Goal: Entertainment & Leisure: Browse casually

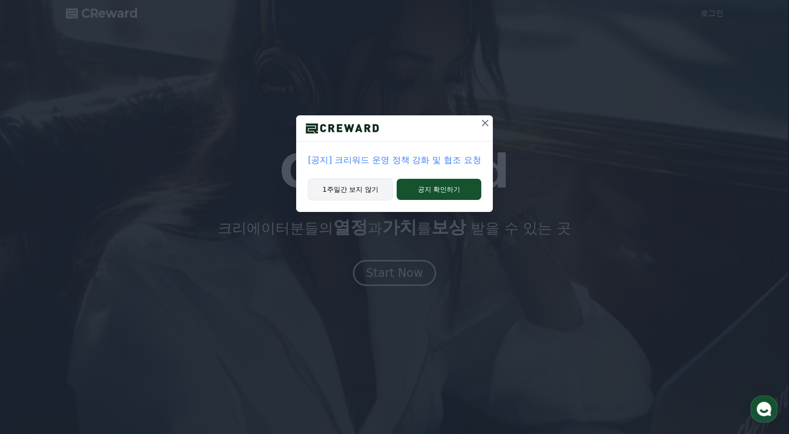
click at [333, 187] on button "1주일간 보지 않기" at bounding box center [350, 189] width 85 height 22
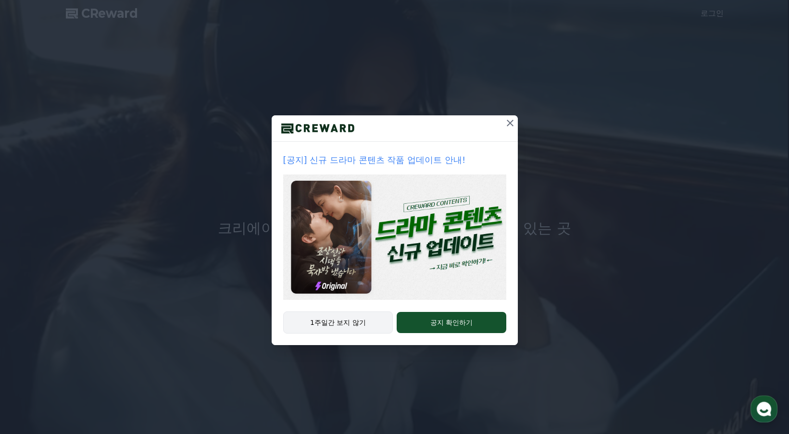
click at [329, 328] on button "1주일간 보지 않기" at bounding box center [338, 323] width 110 height 22
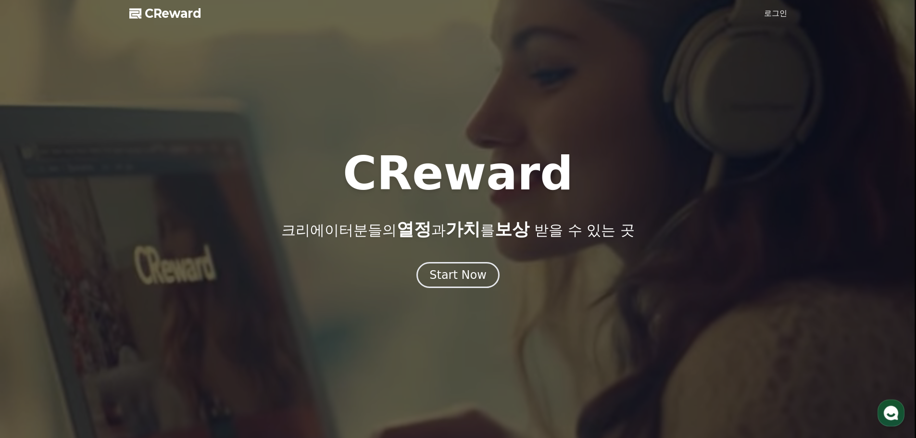
click at [770, 14] on link "로그인" at bounding box center [775, 14] width 23 height 12
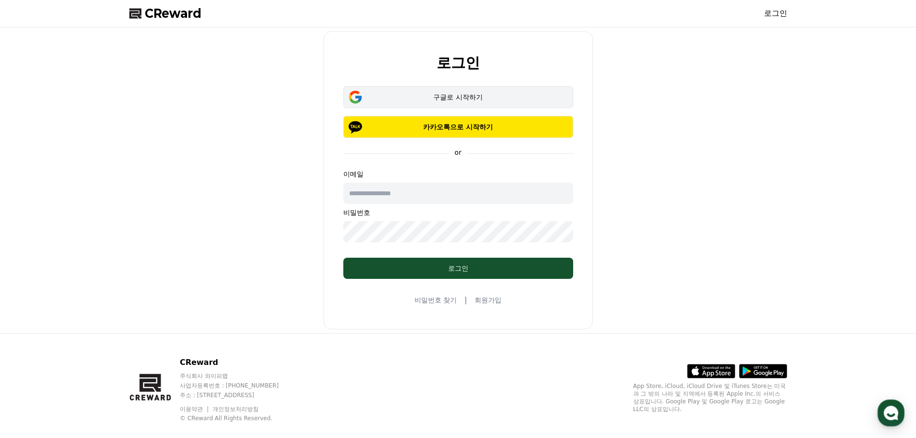
click at [459, 100] on div "구글로 시작하기" at bounding box center [458, 97] width 202 height 10
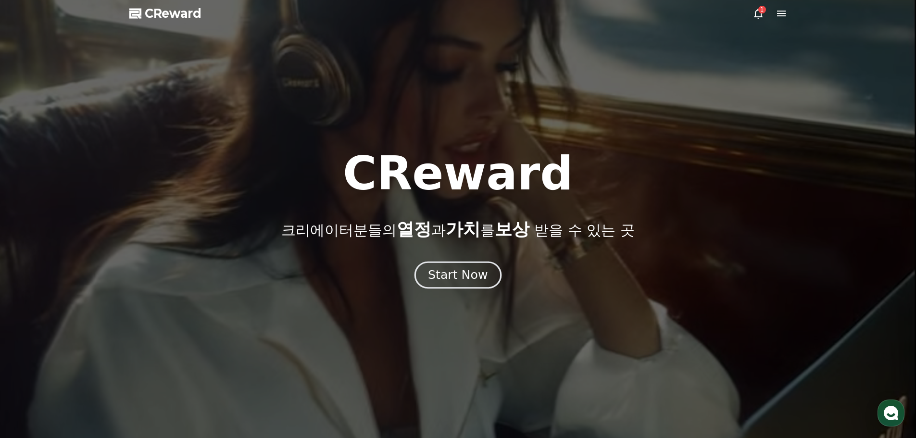
click at [461, 279] on div "Start Now" at bounding box center [458, 275] width 60 height 16
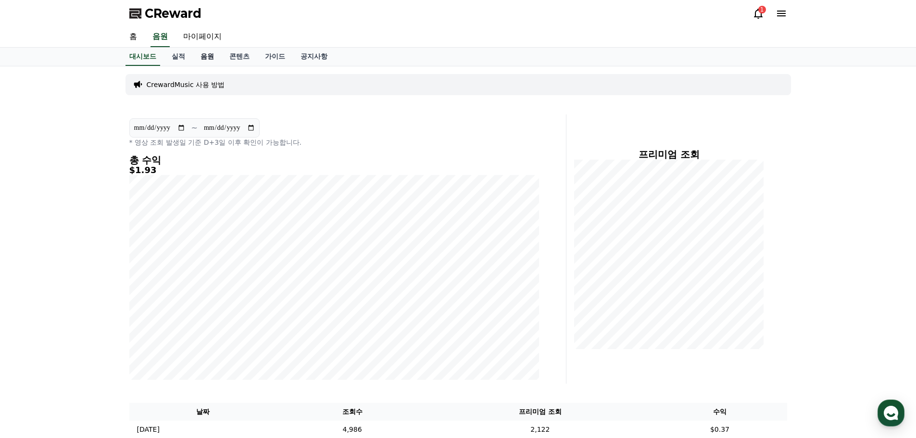
click at [204, 58] on link "음원" at bounding box center [207, 57] width 29 height 18
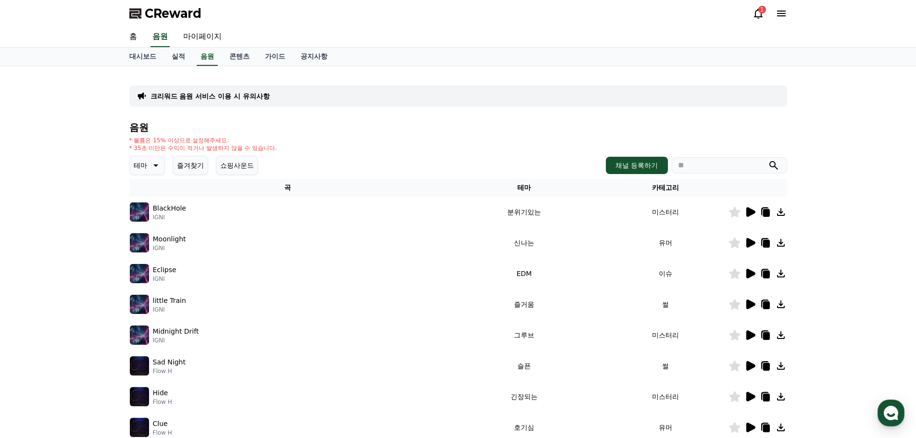
click at [137, 167] on p "테마" at bounding box center [140, 165] width 13 height 13
click at [238, 166] on button "쇼핑사운드" at bounding box center [237, 165] width 42 height 19
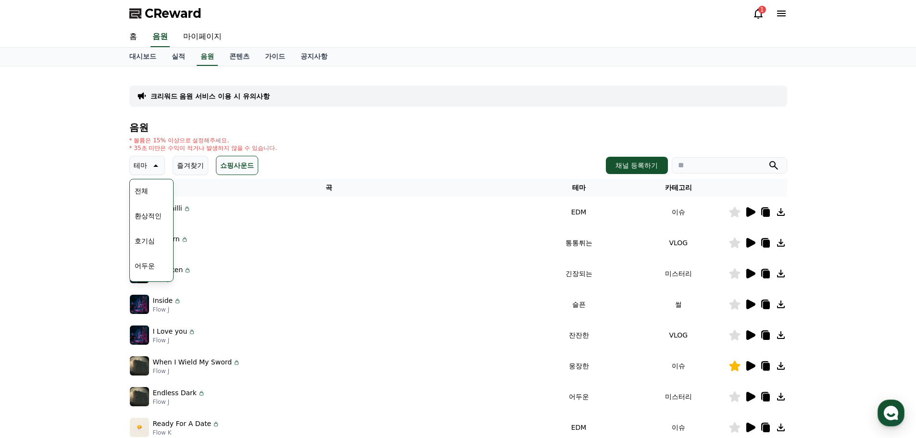
click at [151, 164] on icon at bounding box center [155, 166] width 12 height 12
click at [149, 166] on icon at bounding box center [155, 166] width 12 height 12
click at [154, 219] on button "환상적인" at bounding box center [148, 215] width 35 height 21
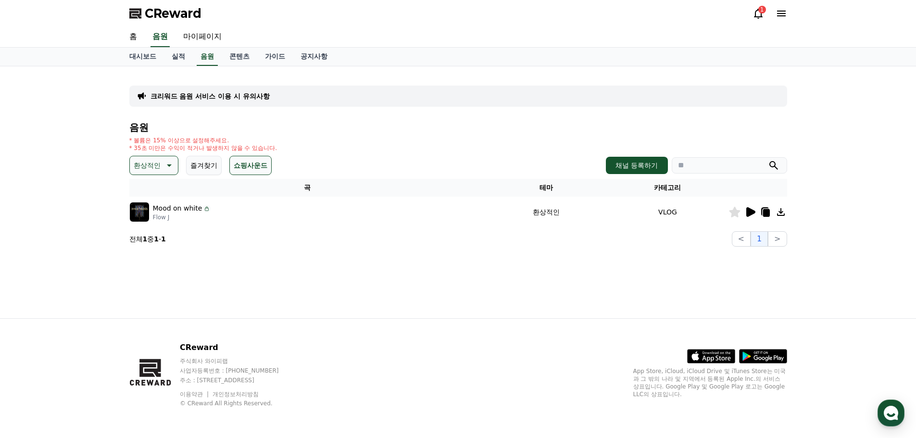
click at [747, 207] on icon at bounding box center [750, 212] width 12 height 12
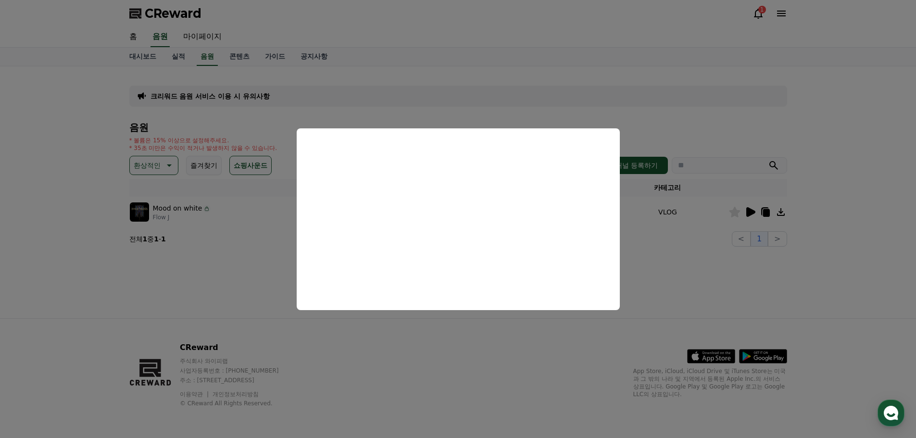
click at [156, 160] on button "close modal" at bounding box center [458, 219] width 916 height 438
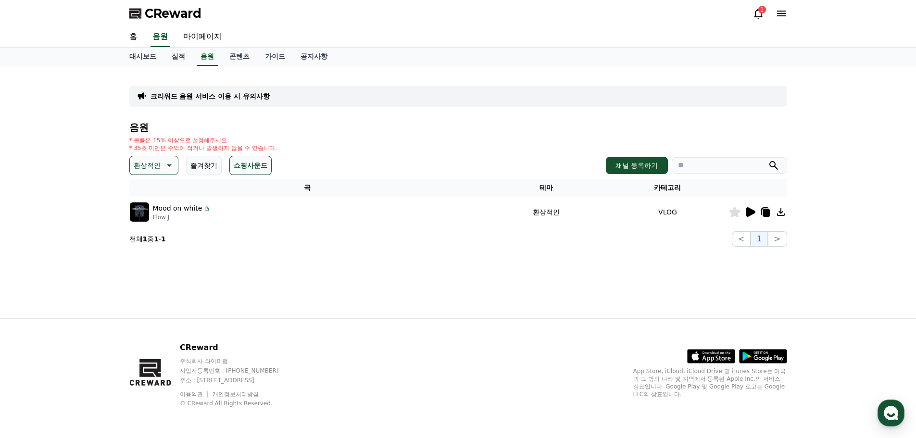
click at [156, 160] on p "환상적인" at bounding box center [147, 165] width 27 height 13
click at [151, 192] on button "전체" at bounding box center [141, 190] width 21 height 21
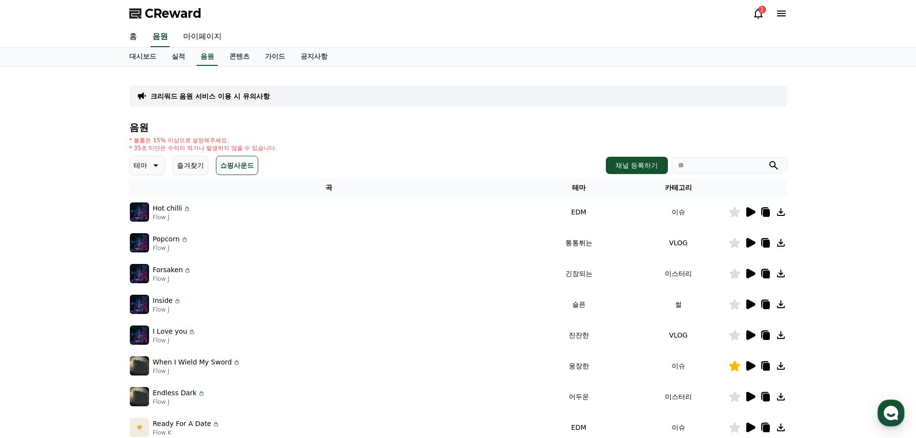
click at [748, 211] on icon at bounding box center [750, 212] width 9 height 10
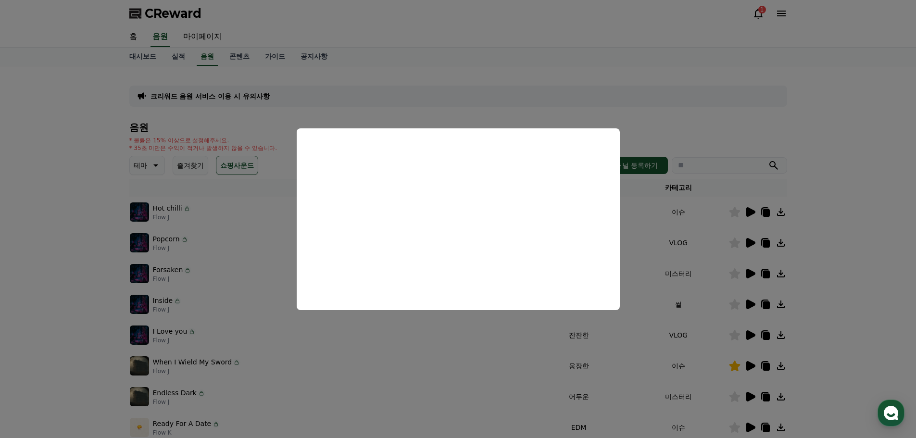
click at [434, 353] on button "close modal" at bounding box center [458, 219] width 916 height 438
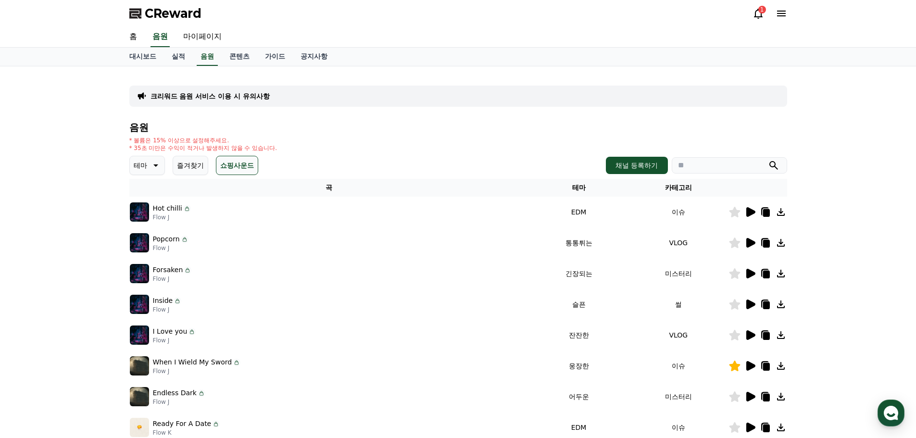
click at [754, 243] on icon at bounding box center [750, 243] width 9 height 10
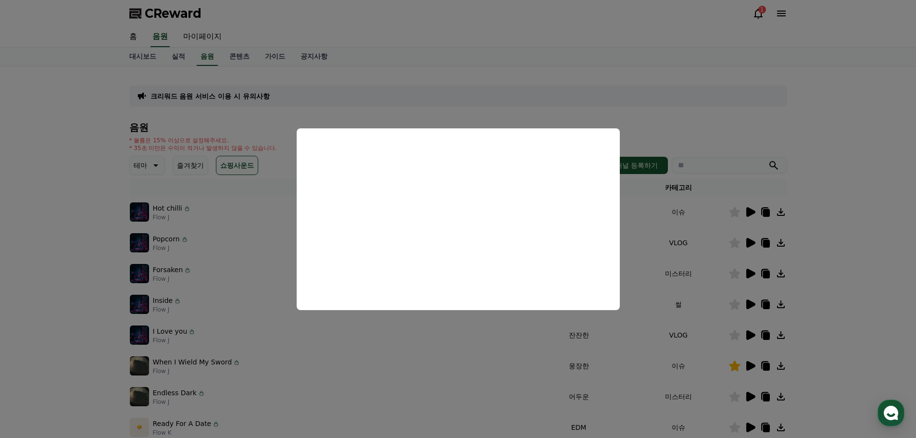
click at [598, 67] on button "close modal" at bounding box center [458, 219] width 916 height 438
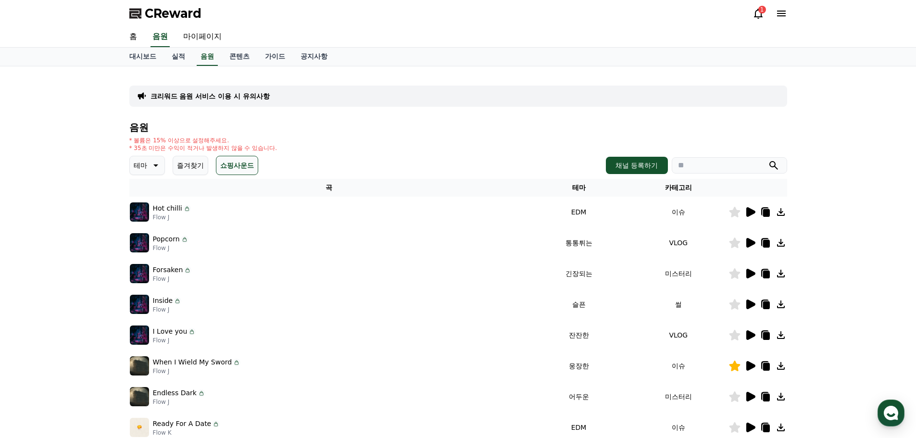
click at [751, 273] on icon at bounding box center [750, 274] width 9 height 10
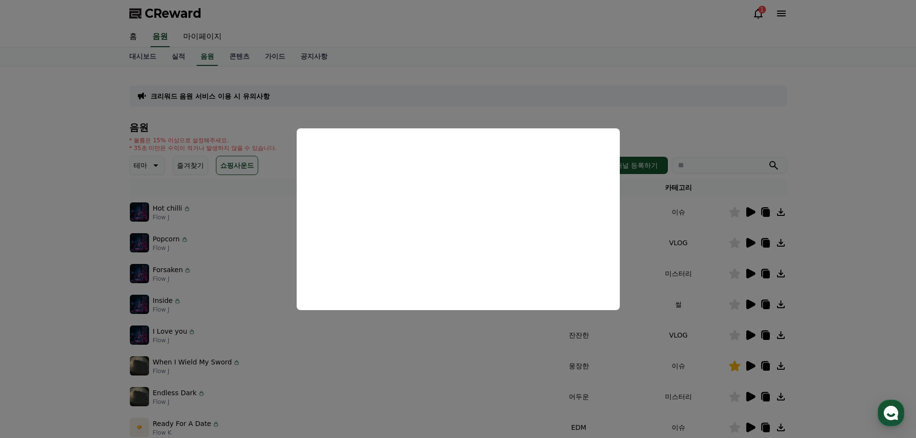
click at [468, 370] on button "close modal" at bounding box center [458, 219] width 916 height 438
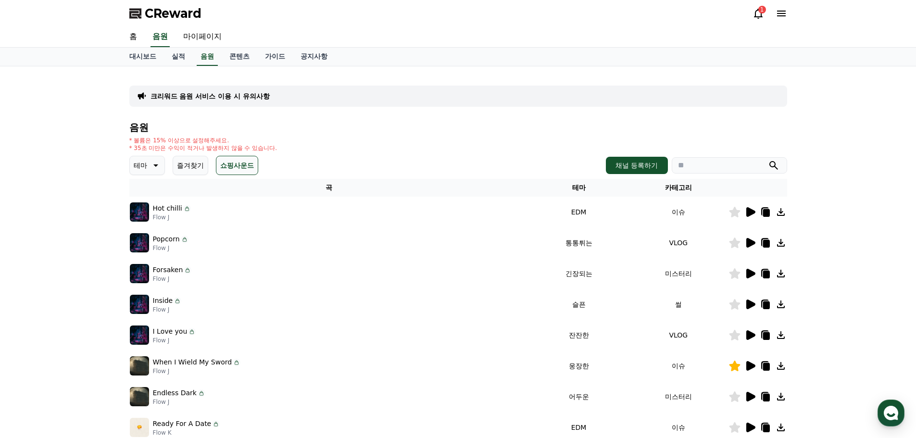
click at [747, 308] on icon at bounding box center [750, 305] width 9 height 10
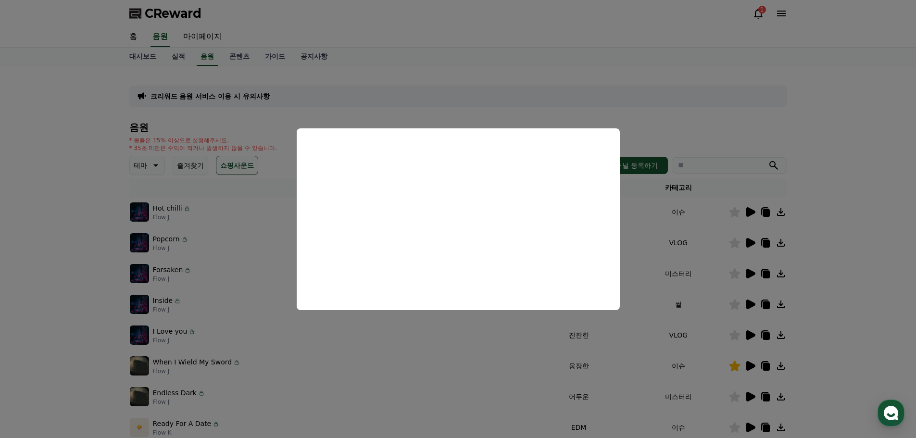
click at [751, 332] on button "close modal" at bounding box center [458, 219] width 916 height 438
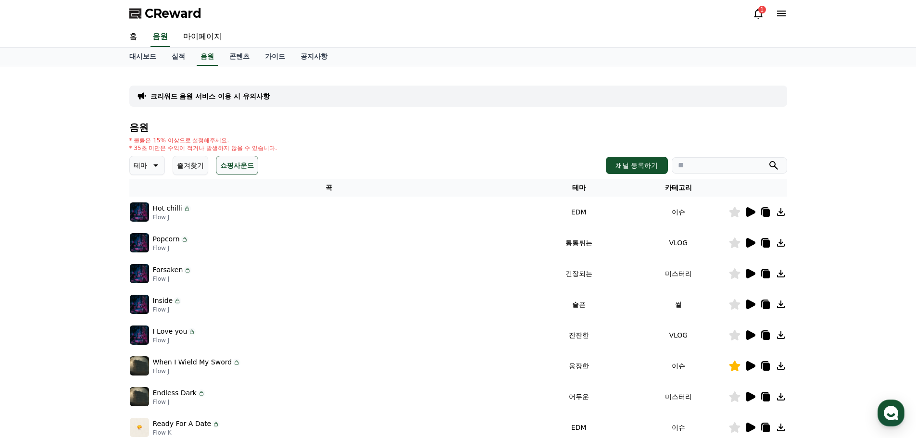
click at [751, 332] on icon at bounding box center [750, 335] width 9 height 10
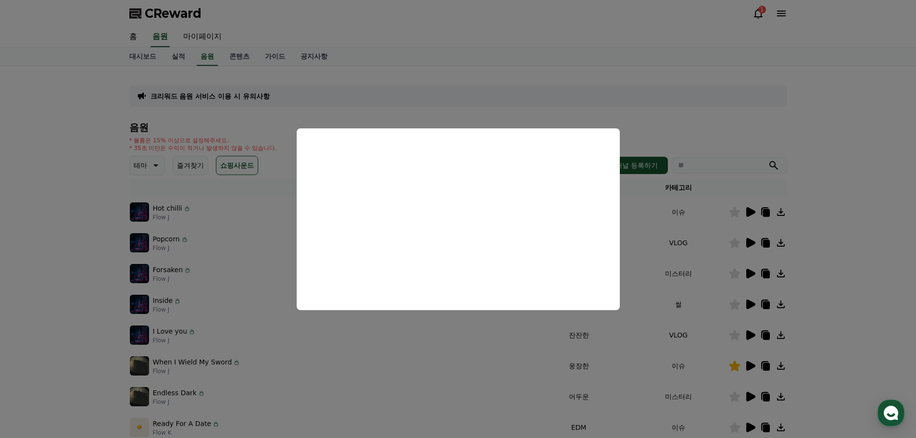
click at [748, 393] on button "close modal" at bounding box center [458, 219] width 916 height 438
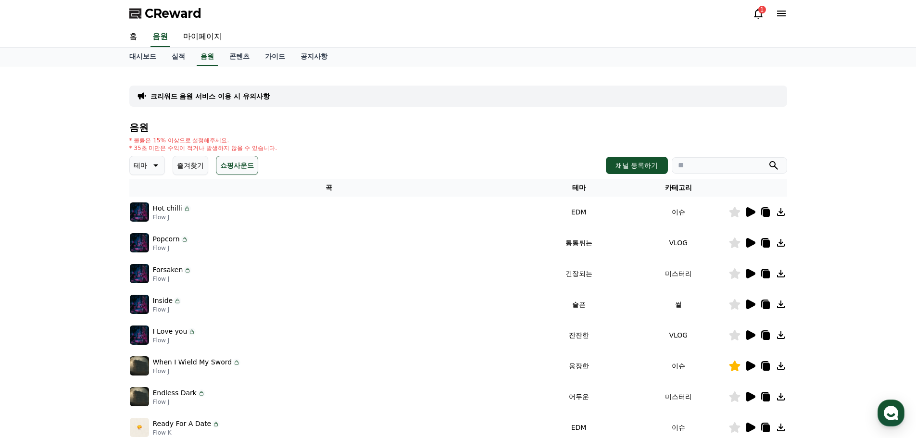
click at [748, 393] on icon at bounding box center [750, 397] width 9 height 10
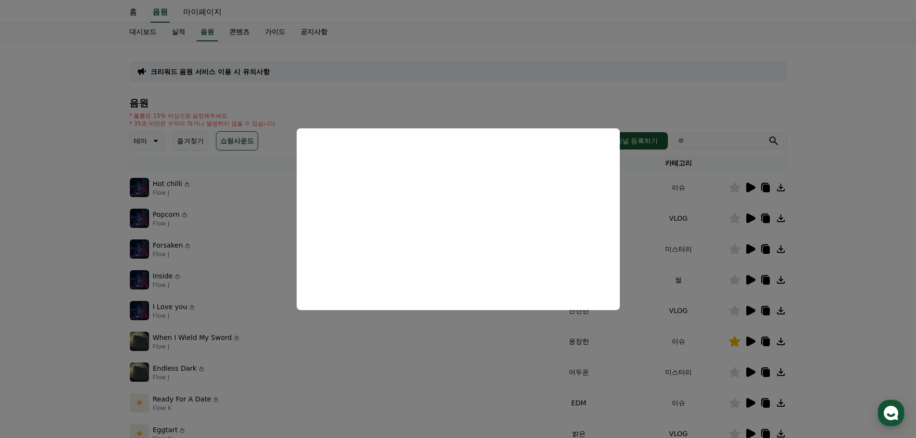
scroll to position [48, 0]
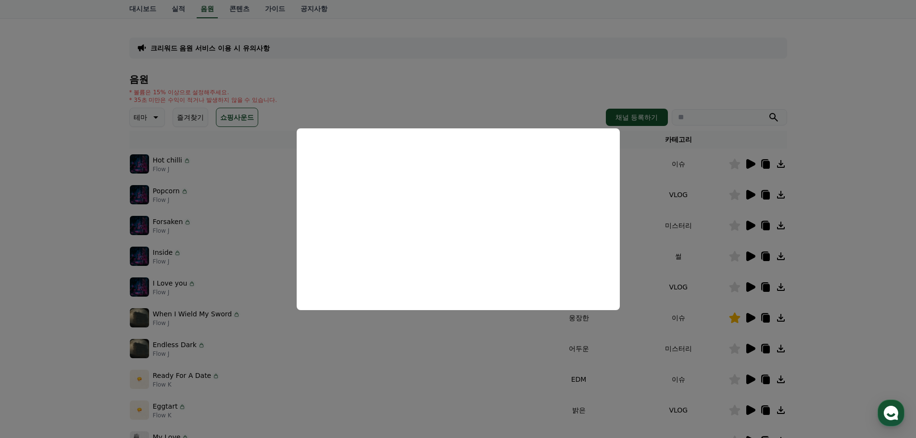
click at [750, 345] on button "close modal" at bounding box center [458, 219] width 916 height 438
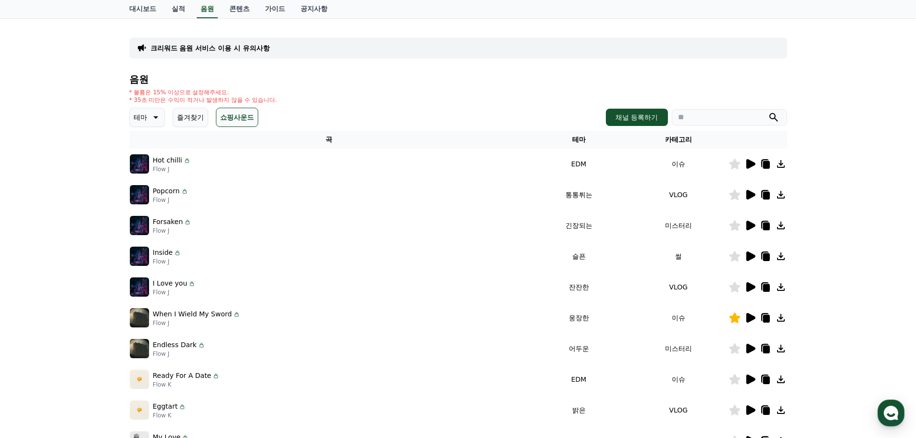
click at [749, 383] on icon at bounding box center [750, 380] width 9 height 10
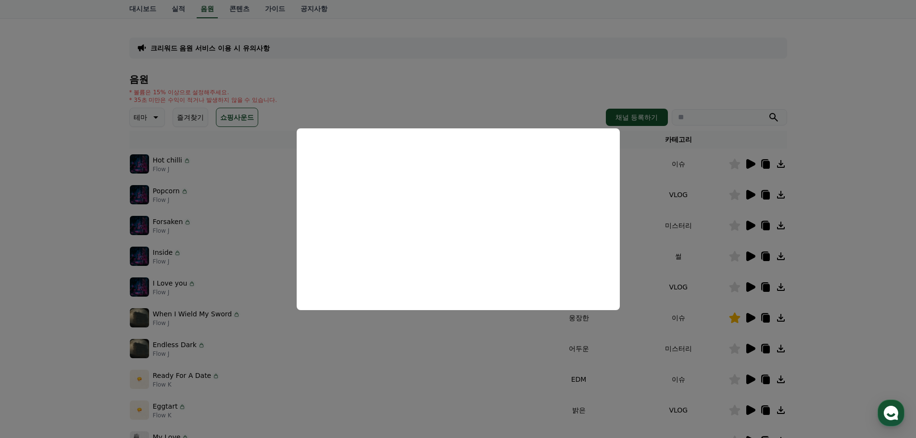
click at [751, 382] on button "close modal" at bounding box center [458, 219] width 916 height 438
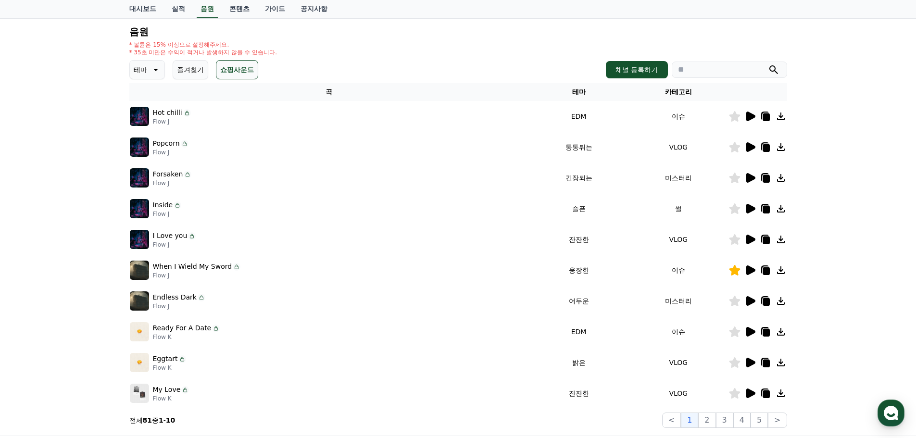
scroll to position [96, 0]
click at [751, 395] on icon at bounding box center [750, 393] width 9 height 10
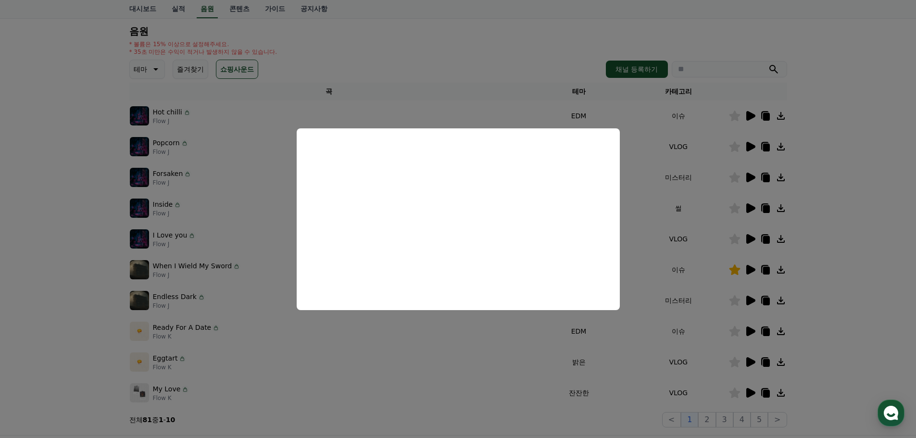
click at [752, 388] on button "close modal" at bounding box center [458, 219] width 916 height 438
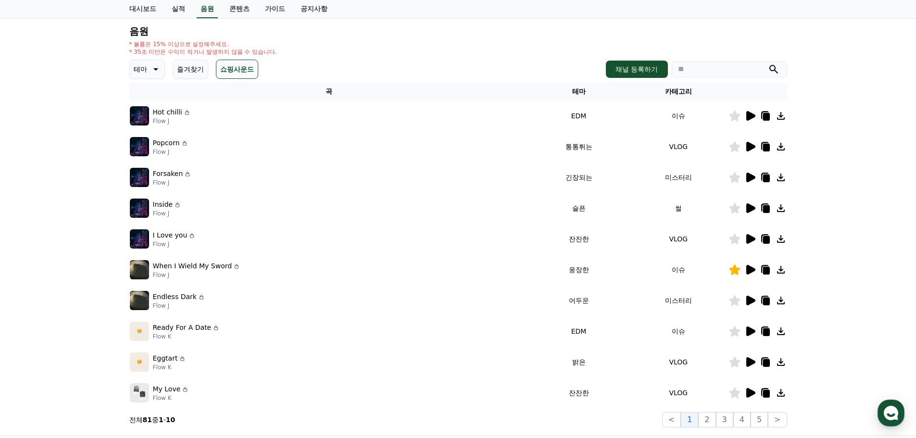
click at [751, 390] on icon at bounding box center [750, 393] width 9 height 10
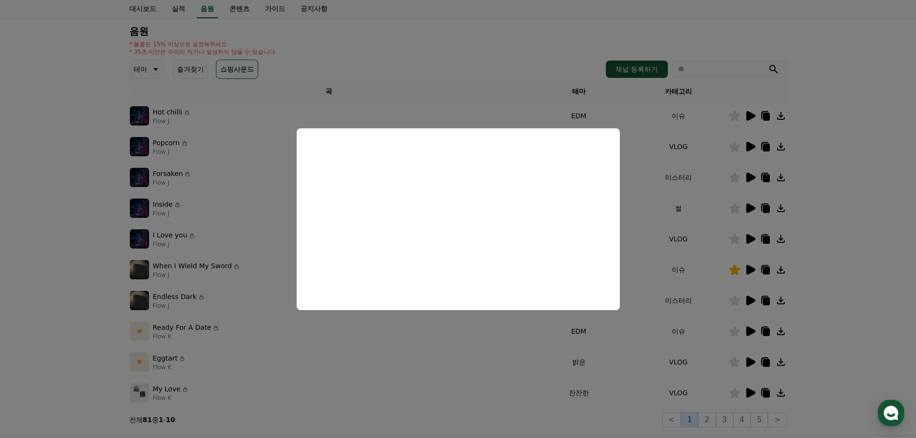
click at [697, 420] on button "close modal" at bounding box center [458, 219] width 916 height 438
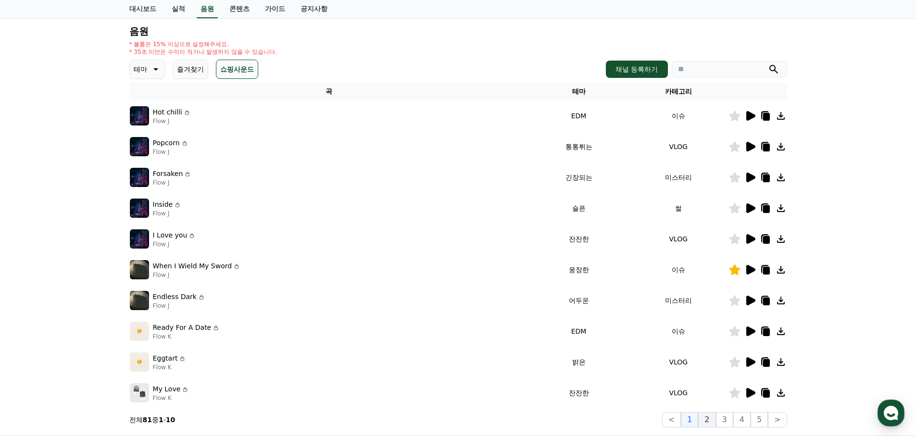
click at [708, 420] on button "2" at bounding box center [706, 419] width 17 height 15
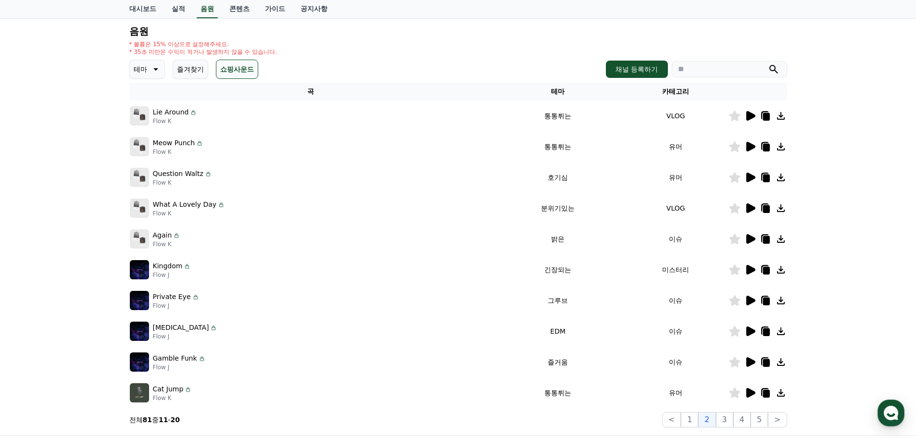
click at [754, 115] on icon at bounding box center [750, 116] width 9 height 10
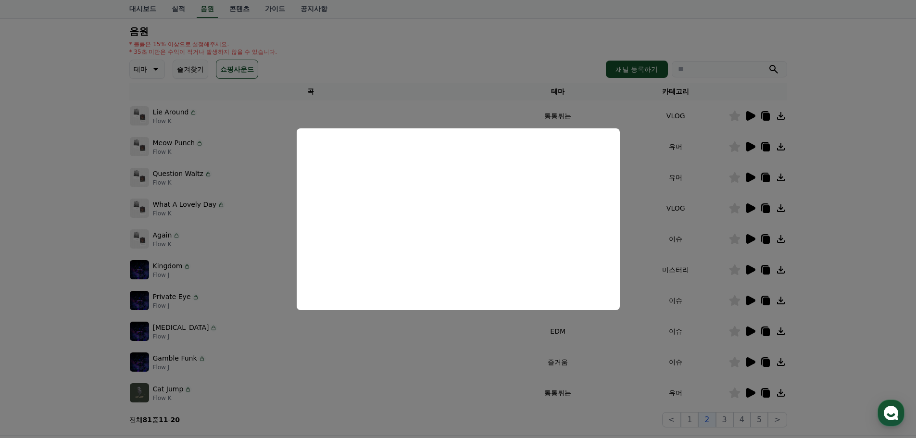
click at [746, 148] on button "close modal" at bounding box center [458, 219] width 916 height 438
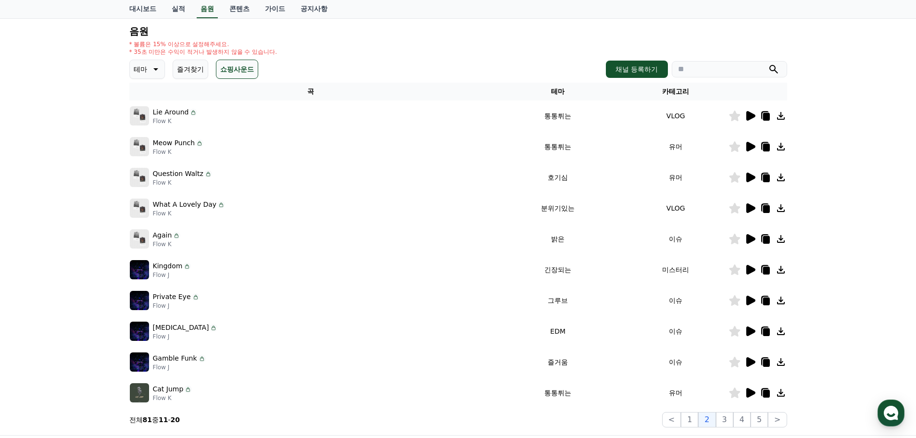
click at [750, 267] on icon at bounding box center [750, 270] width 9 height 10
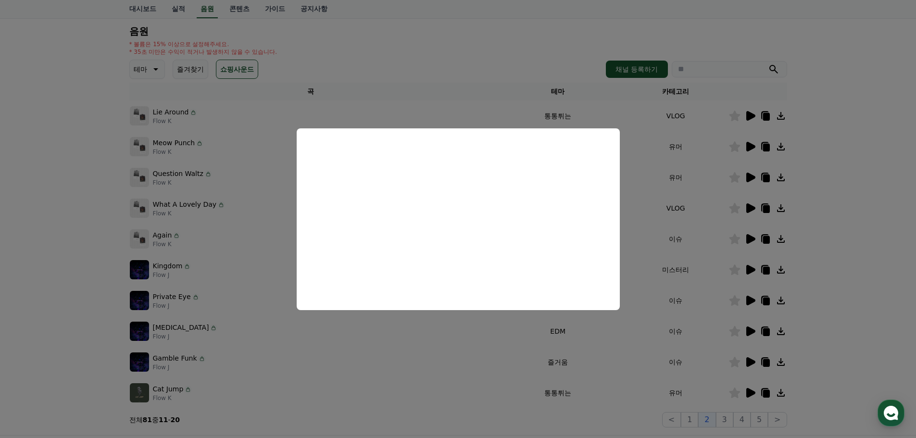
click at [750, 208] on button "close modal" at bounding box center [458, 219] width 916 height 438
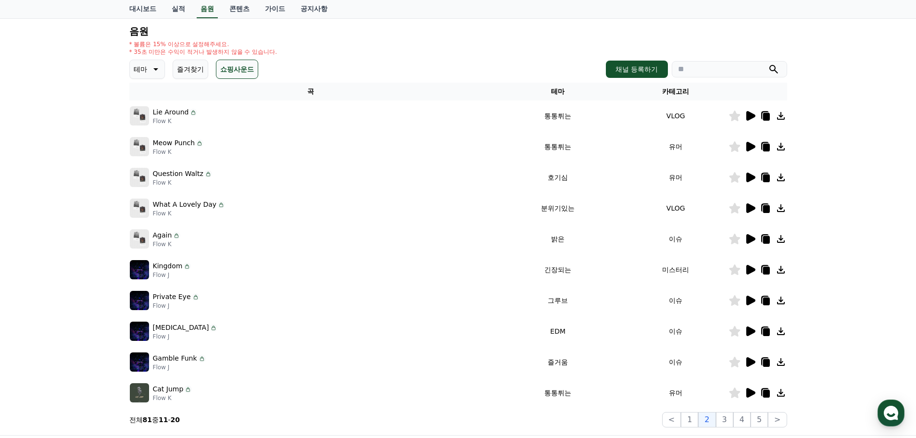
click at [750, 208] on icon at bounding box center [750, 208] width 9 height 10
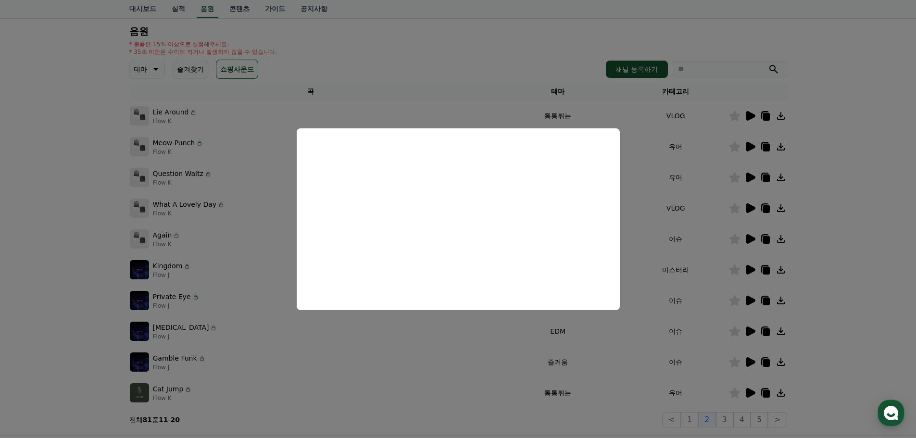
click at [757, 236] on button "close modal" at bounding box center [458, 219] width 916 height 438
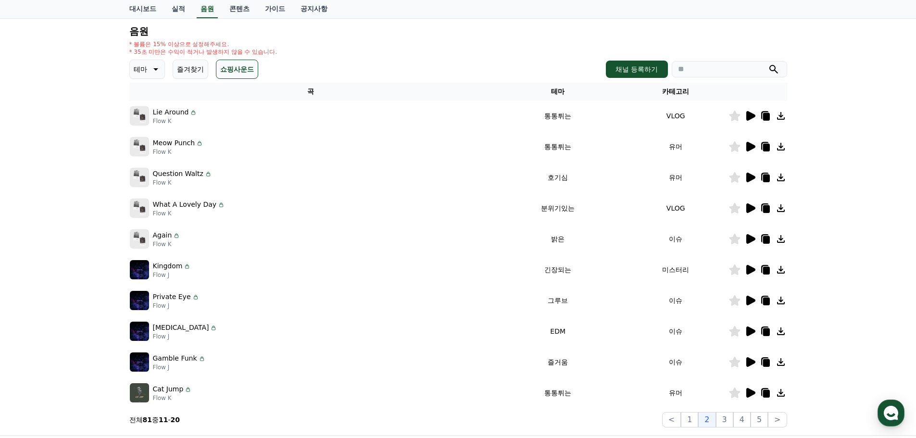
click at [749, 240] on icon at bounding box center [750, 239] width 9 height 10
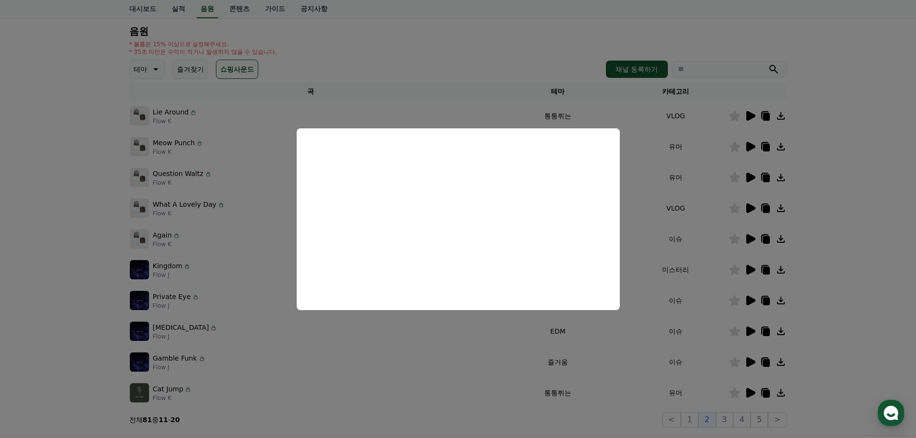
click at [749, 327] on button "close modal" at bounding box center [458, 219] width 916 height 438
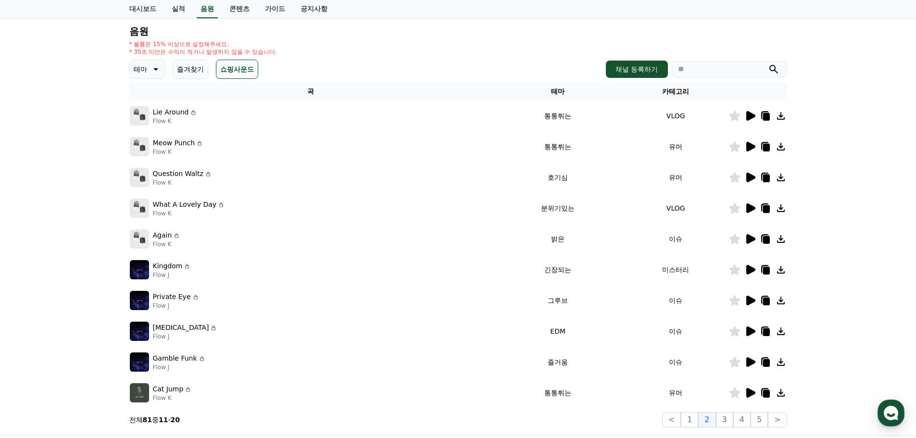
click at [749, 327] on icon at bounding box center [750, 332] width 12 height 12
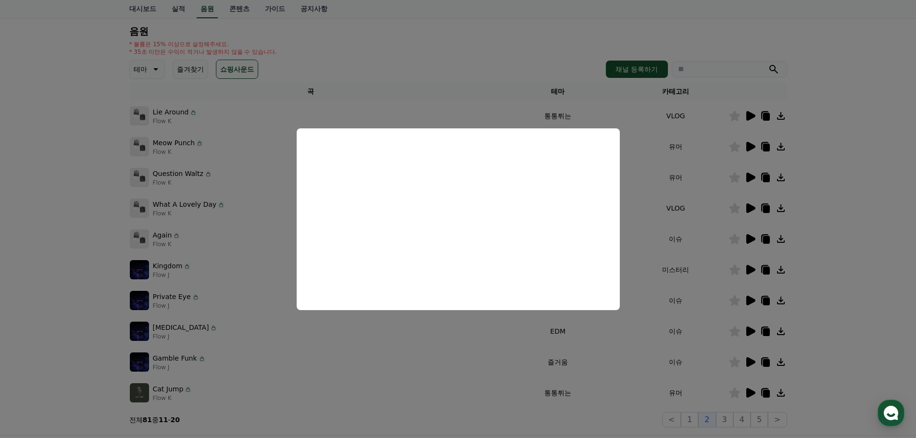
click at [723, 421] on button "close modal" at bounding box center [458, 219] width 916 height 438
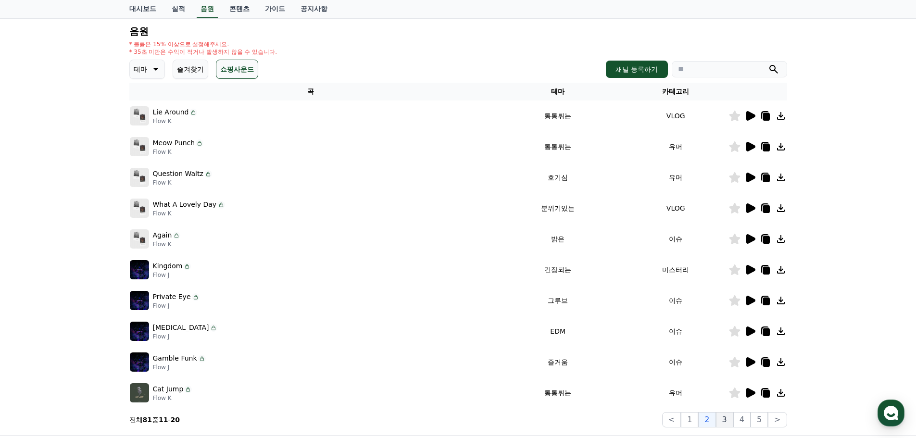
click at [726, 423] on button "3" at bounding box center [724, 419] width 17 height 15
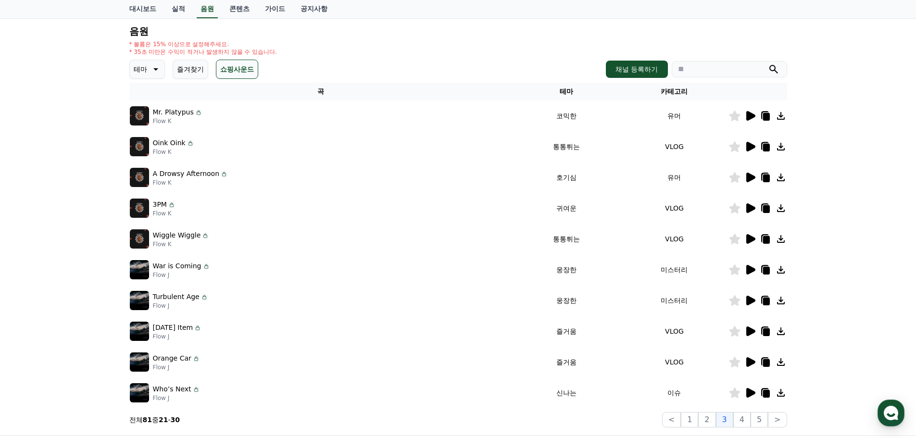
click at [751, 149] on icon at bounding box center [750, 147] width 9 height 10
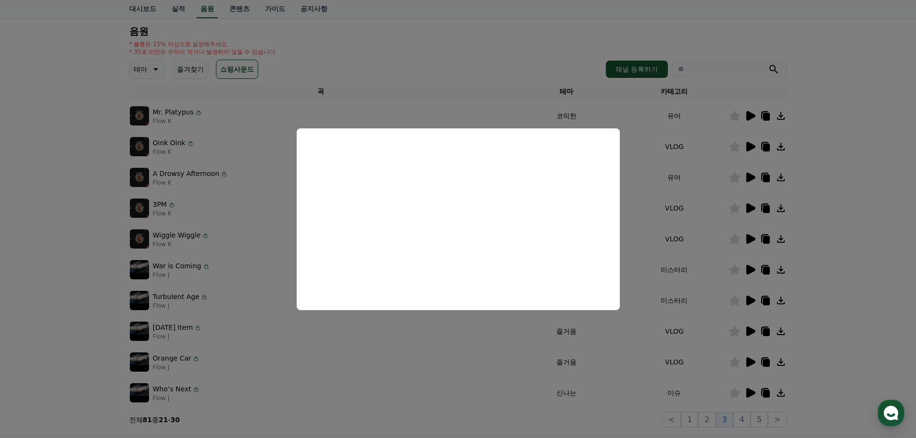
click at [750, 209] on button "close modal" at bounding box center [458, 219] width 916 height 438
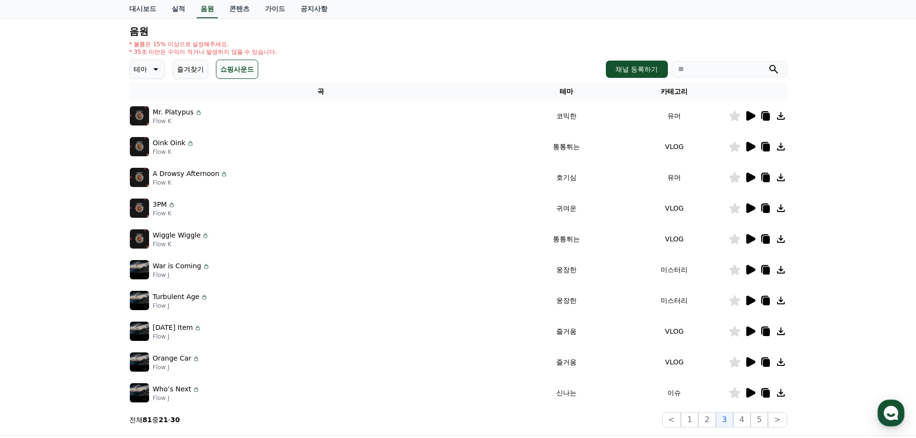
click at [752, 208] on icon at bounding box center [750, 208] width 9 height 10
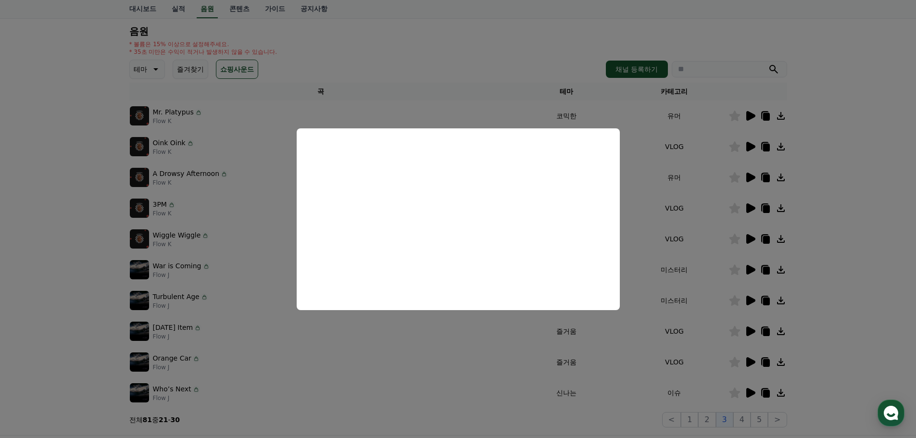
click at [754, 238] on button "close modal" at bounding box center [458, 219] width 916 height 438
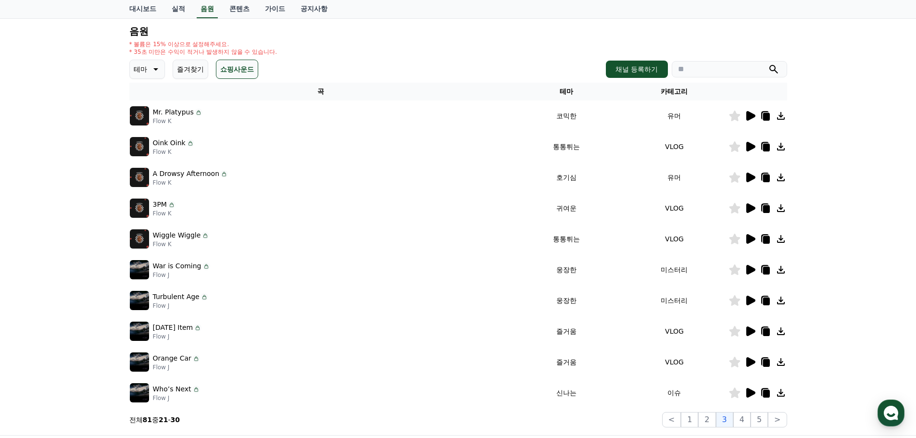
click at [751, 239] on icon at bounding box center [750, 239] width 9 height 10
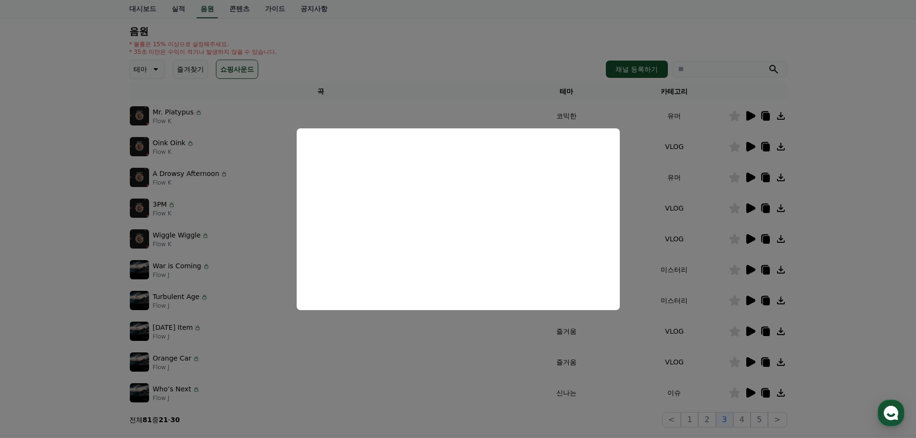
click at [751, 270] on button "close modal" at bounding box center [458, 219] width 916 height 438
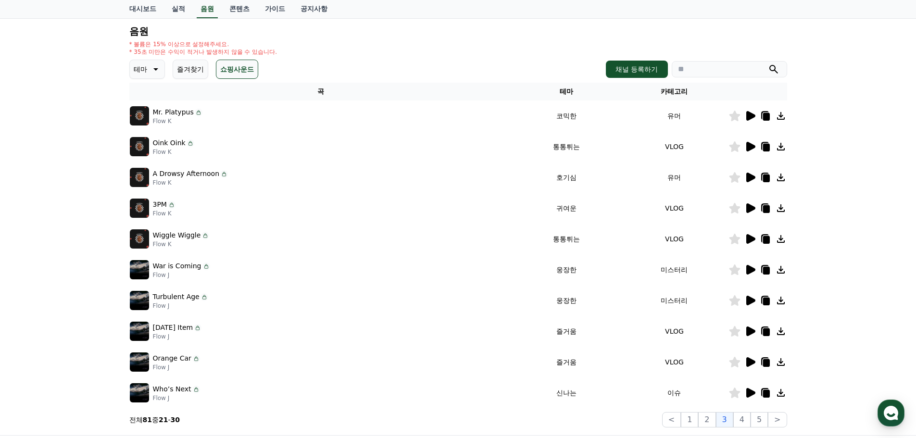
click at [751, 270] on icon at bounding box center [750, 270] width 9 height 10
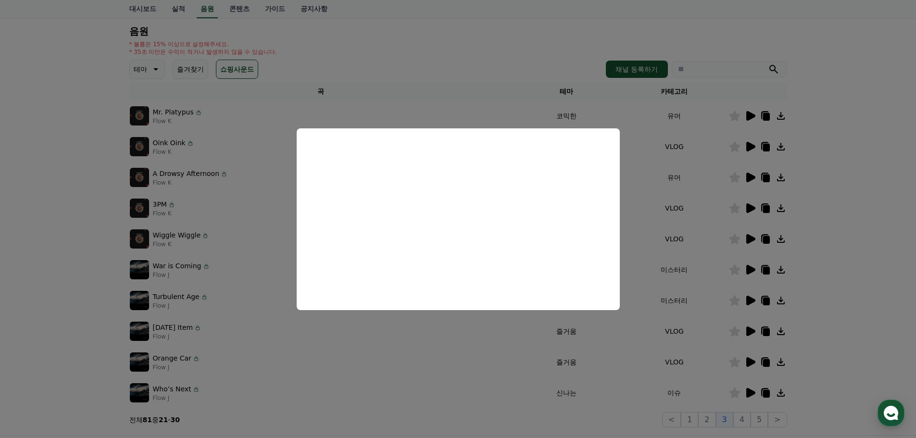
click at [754, 296] on button "close modal" at bounding box center [458, 219] width 916 height 438
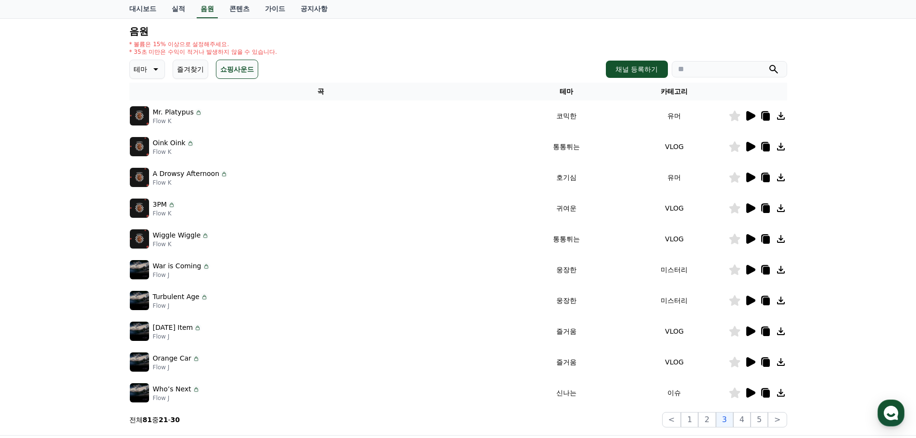
click at [748, 299] on icon at bounding box center [750, 301] width 9 height 10
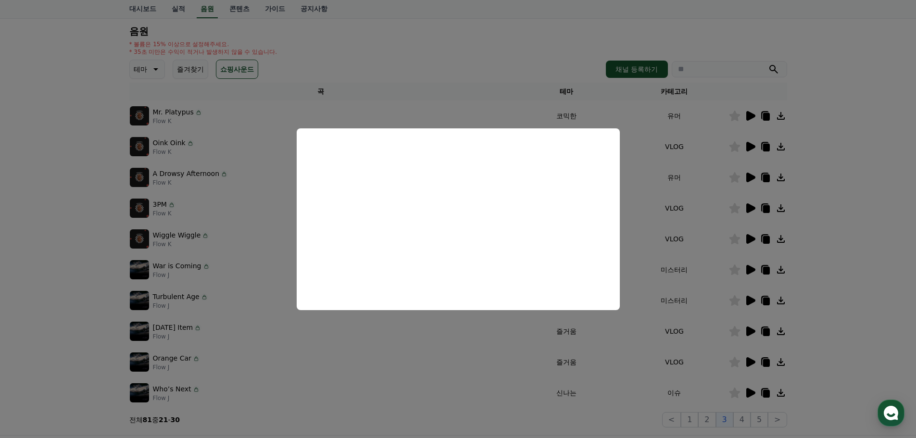
click at [734, 301] on button "close modal" at bounding box center [458, 219] width 916 height 438
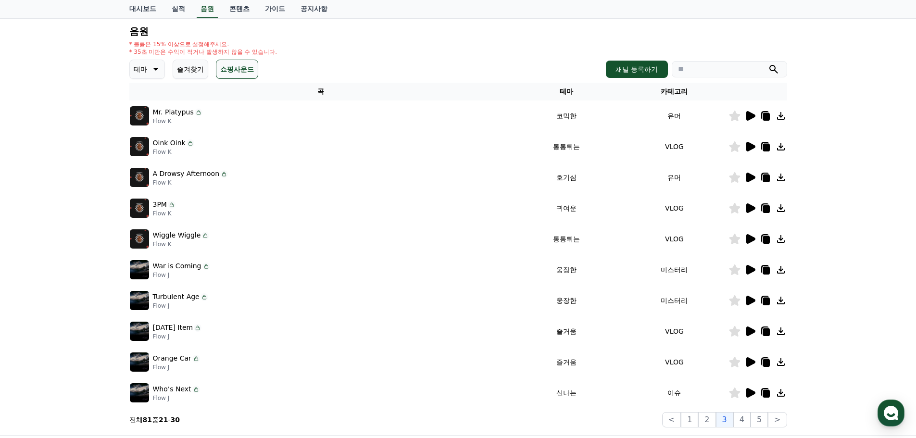
click at [734, 296] on icon at bounding box center [734, 300] width 11 height 11
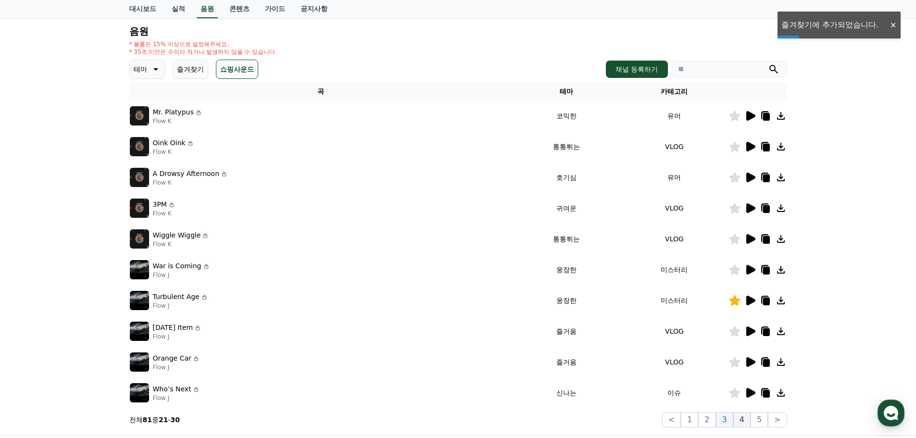
click at [743, 421] on button "4" at bounding box center [741, 419] width 17 height 15
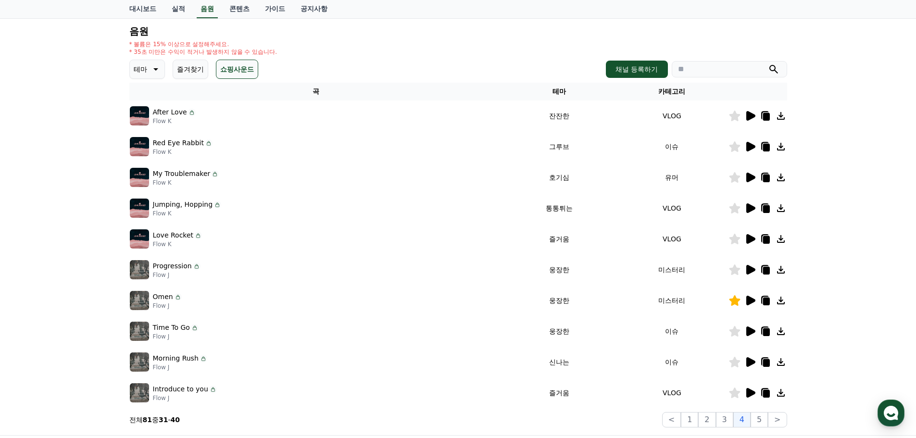
click at [749, 267] on icon at bounding box center [750, 270] width 9 height 10
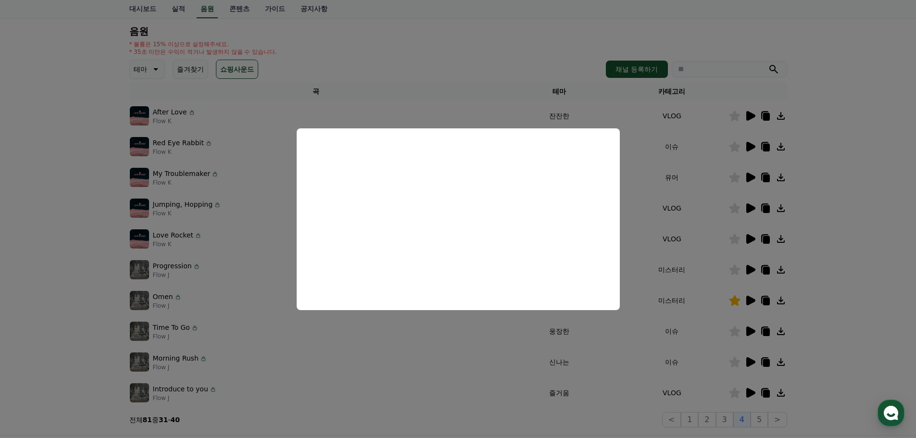
click at [747, 115] on button "close modal" at bounding box center [458, 219] width 916 height 438
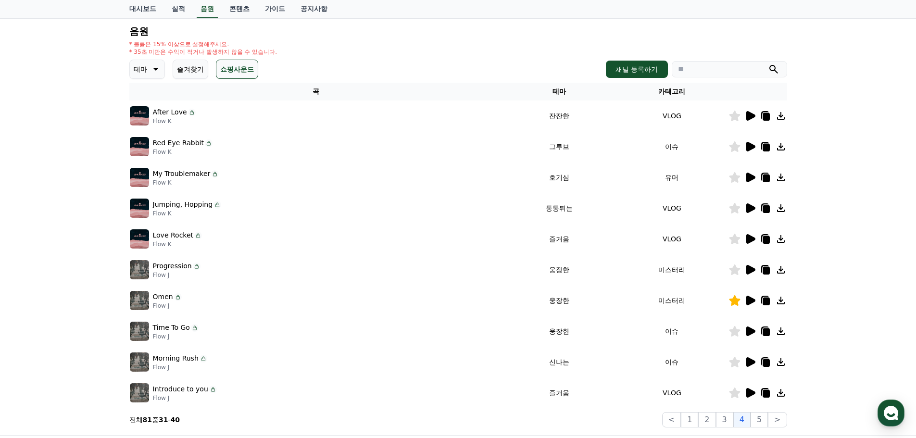
click at [753, 118] on icon at bounding box center [750, 116] width 9 height 10
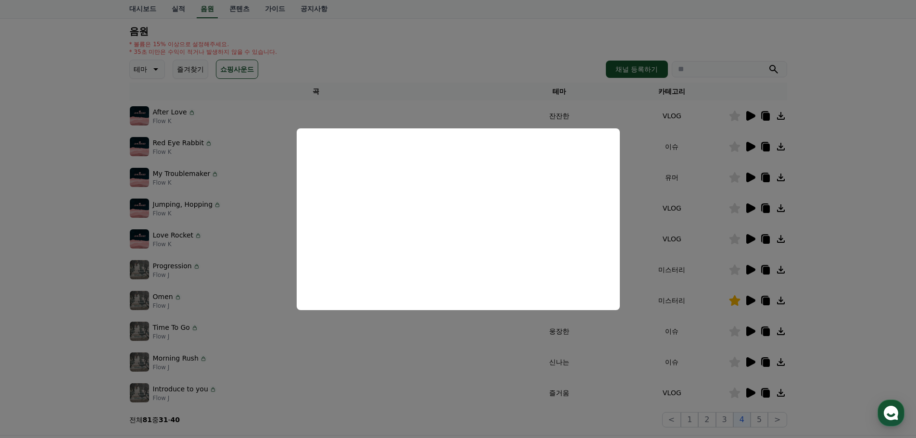
click at [748, 266] on button "close modal" at bounding box center [458, 219] width 916 height 438
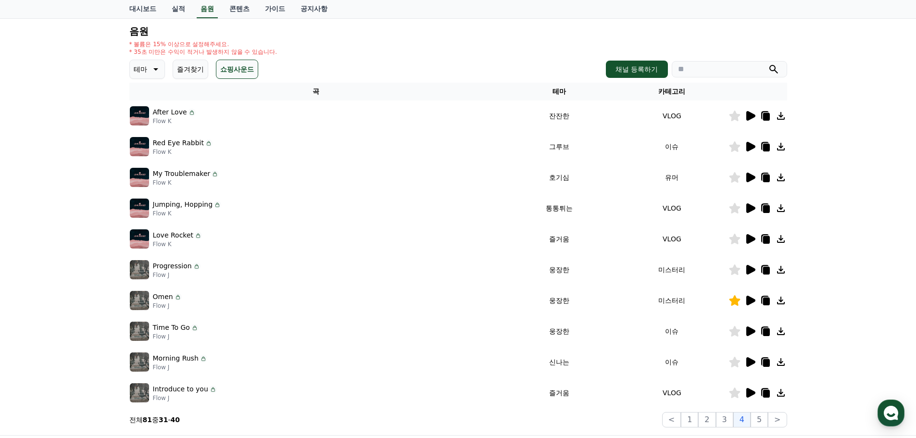
click at [748, 266] on icon at bounding box center [750, 270] width 9 height 10
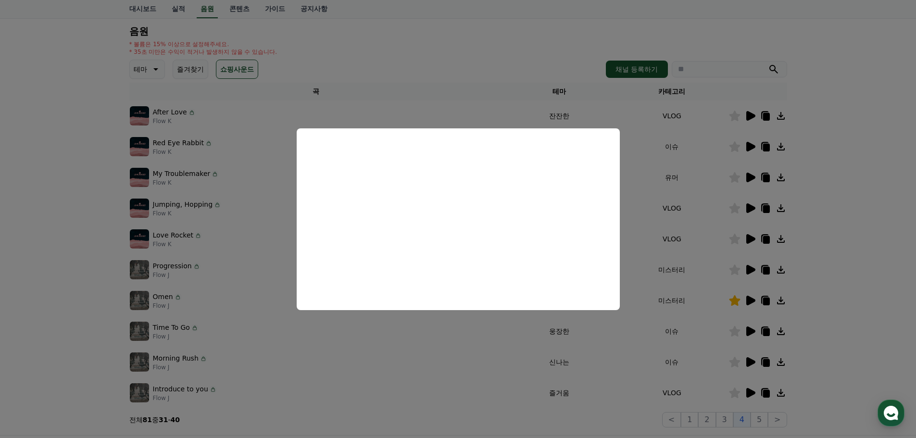
click at [758, 422] on button "close modal" at bounding box center [458, 219] width 916 height 438
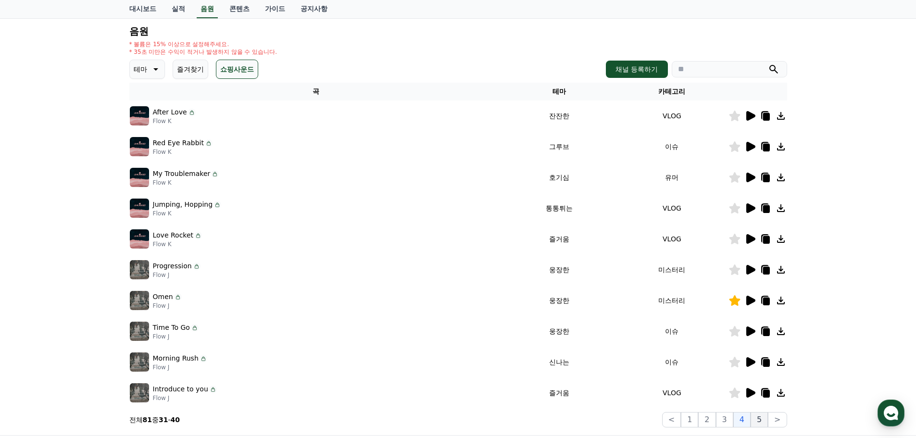
click at [759, 425] on button "5" at bounding box center [759, 419] width 17 height 15
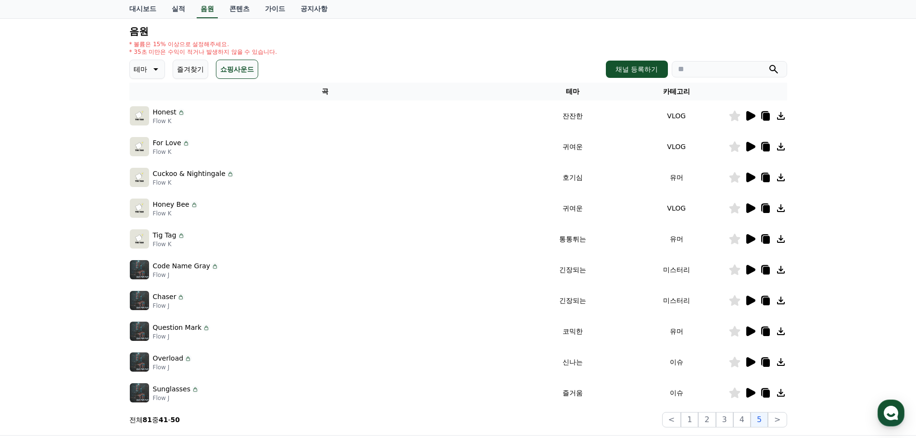
click at [750, 146] on icon at bounding box center [750, 147] width 9 height 10
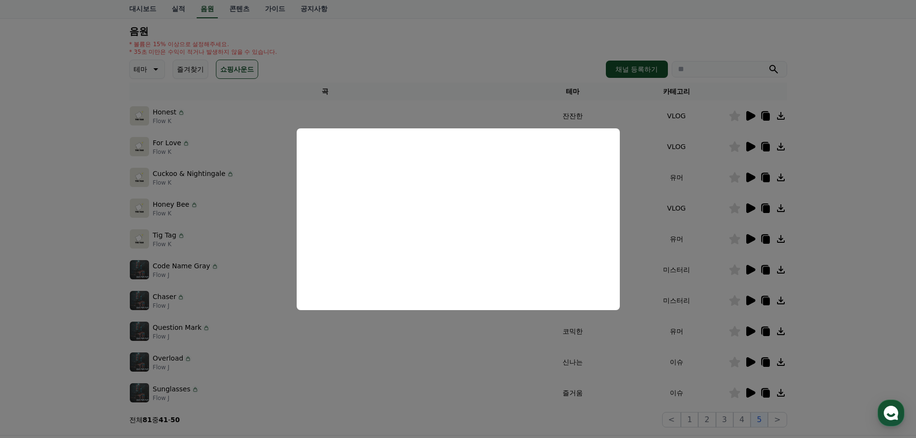
click at [747, 118] on button "close modal" at bounding box center [458, 219] width 916 height 438
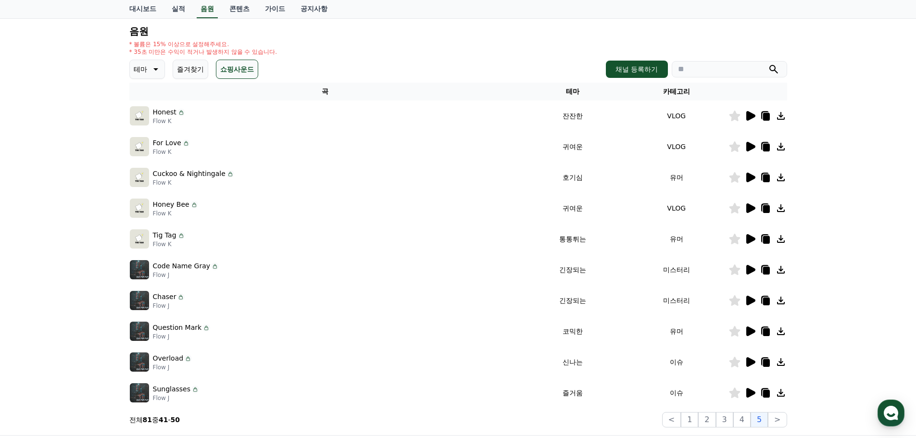
click at [747, 118] on icon at bounding box center [750, 116] width 9 height 10
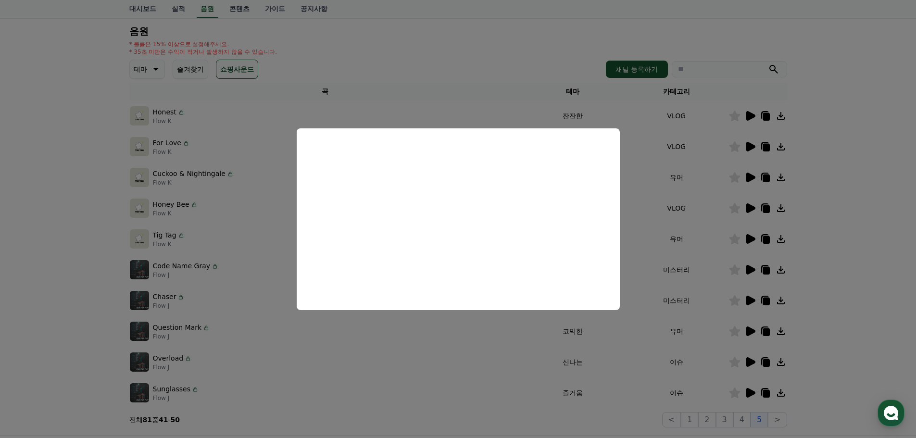
click at [753, 270] on button "close modal" at bounding box center [458, 219] width 916 height 438
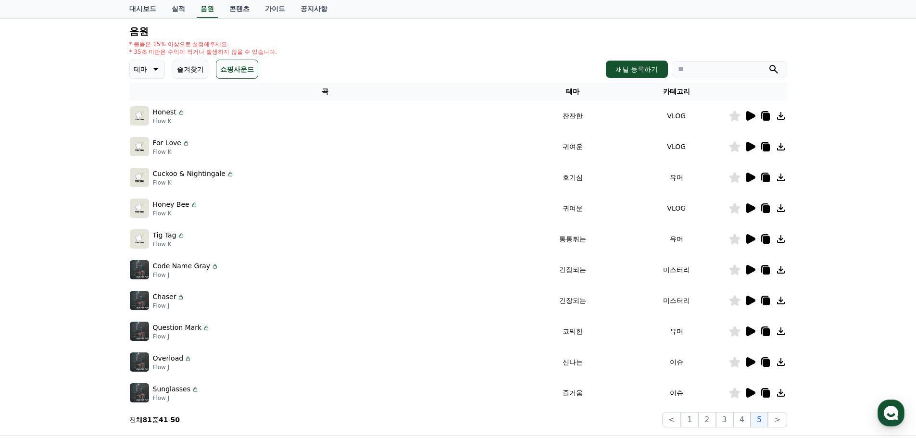
click at [753, 270] on icon at bounding box center [750, 270] width 9 height 10
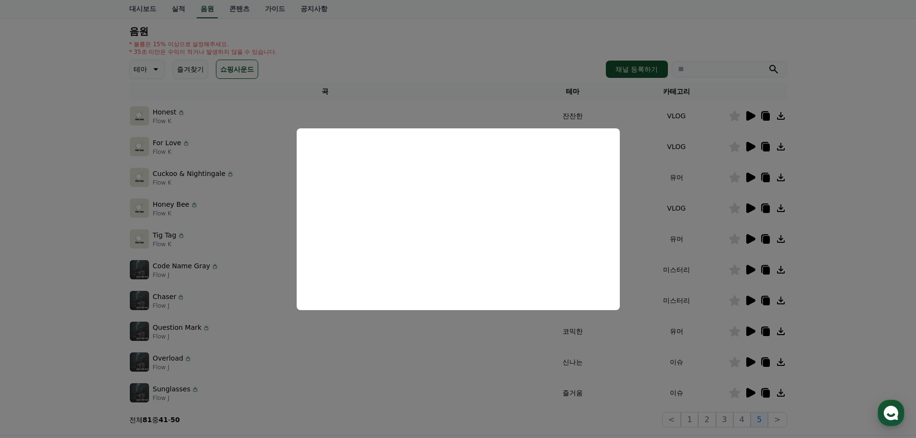
click at [752, 296] on button "close modal" at bounding box center [458, 219] width 916 height 438
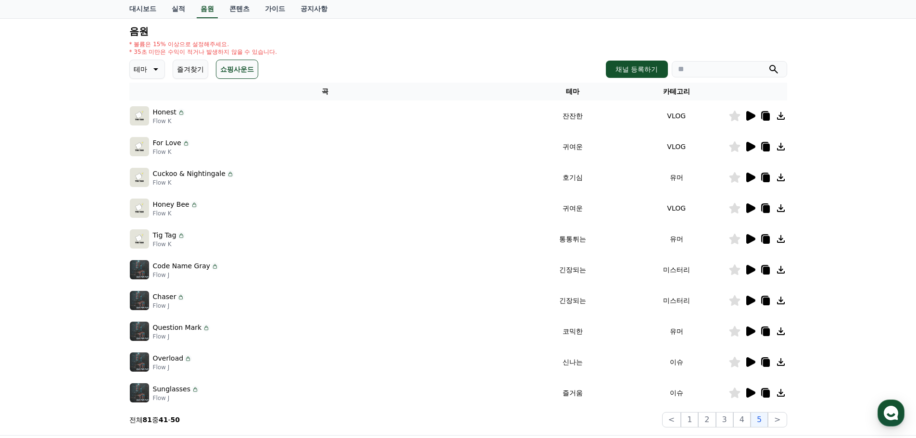
click at [752, 301] on icon at bounding box center [750, 301] width 9 height 10
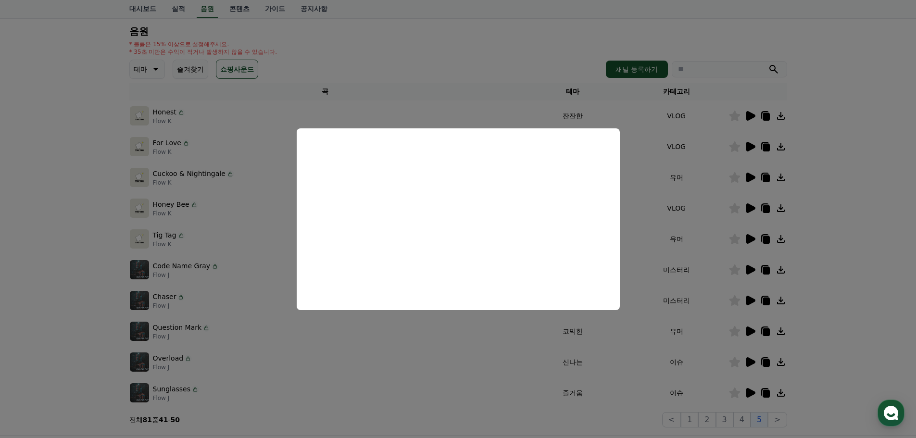
click at [775, 420] on button "close modal" at bounding box center [458, 219] width 916 height 438
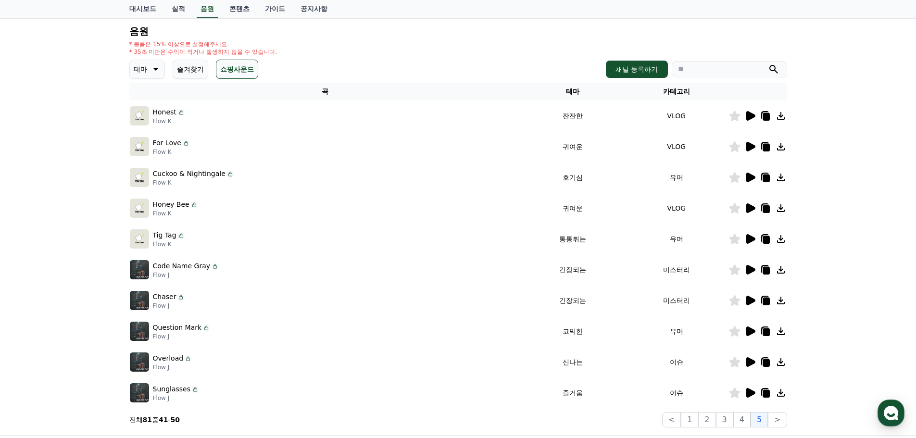
click at [775, 420] on button ">" at bounding box center [777, 419] width 19 height 15
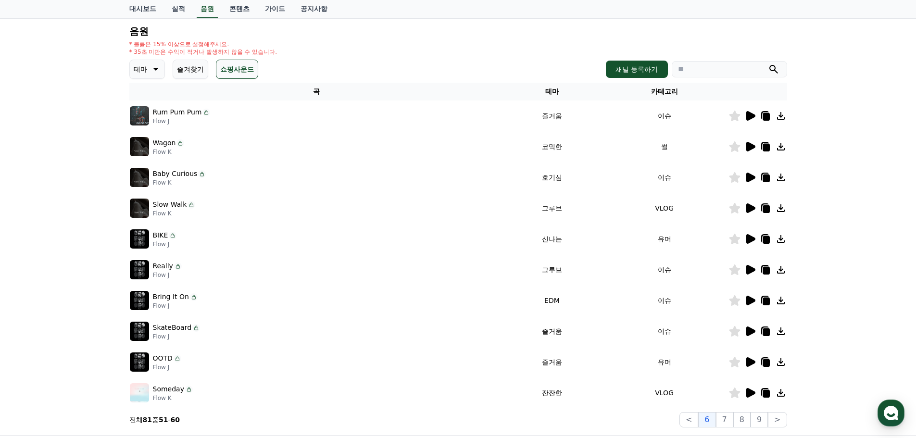
click at [752, 116] on icon at bounding box center [750, 116] width 9 height 10
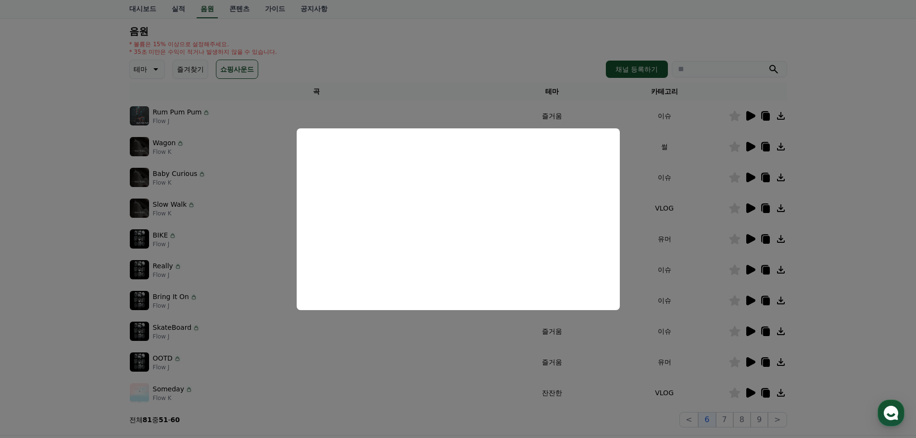
click at [747, 146] on button "close modal" at bounding box center [458, 219] width 916 height 438
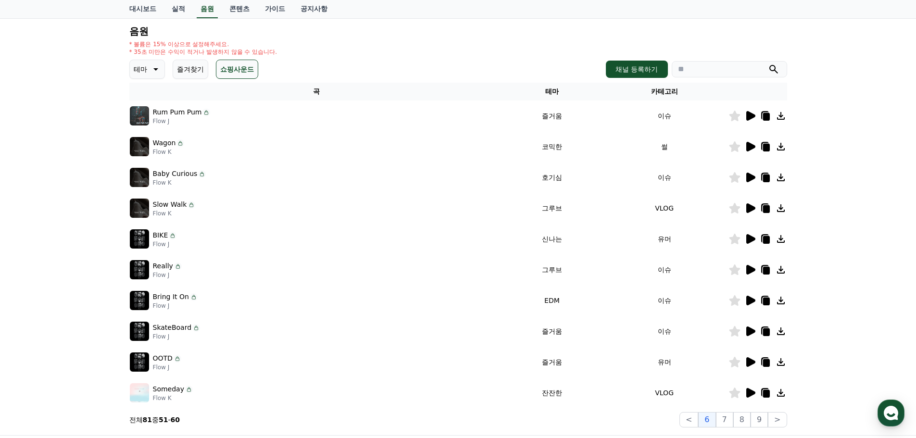
click at [752, 271] on icon at bounding box center [750, 270] width 9 height 10
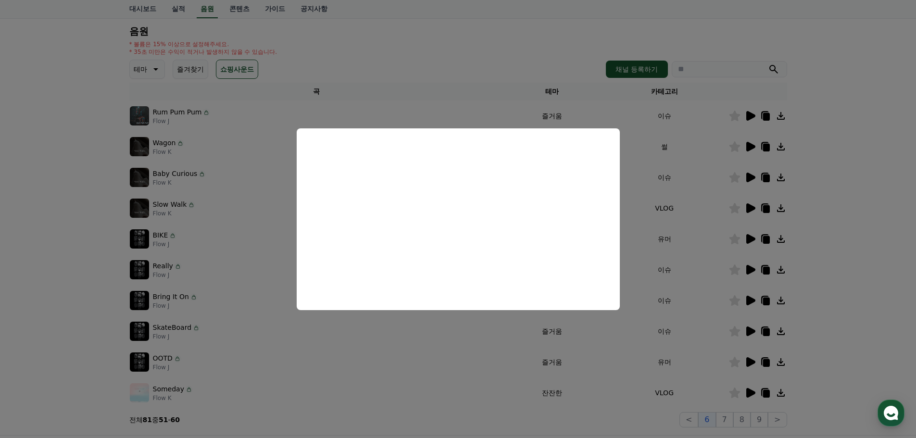
click at [712, 288] on button "close modal" at bounding box center [458, 219] width 916 height 438
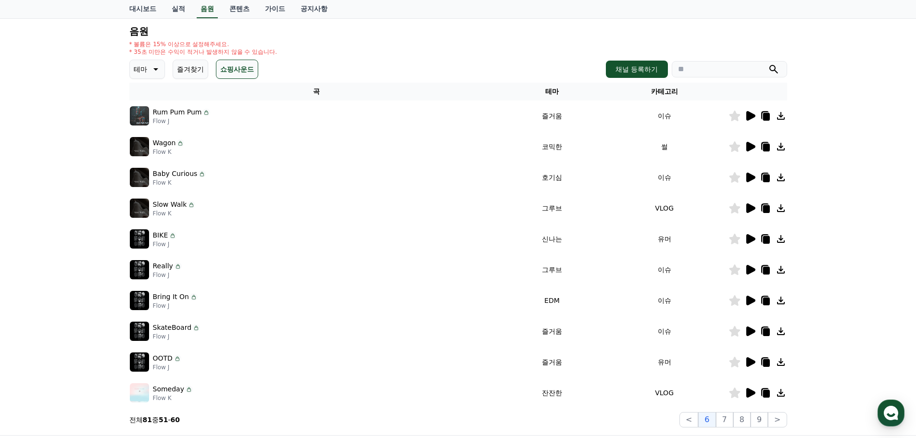
click at [747, 392] on icon at bounding box center [750, 393] width 9 height 10
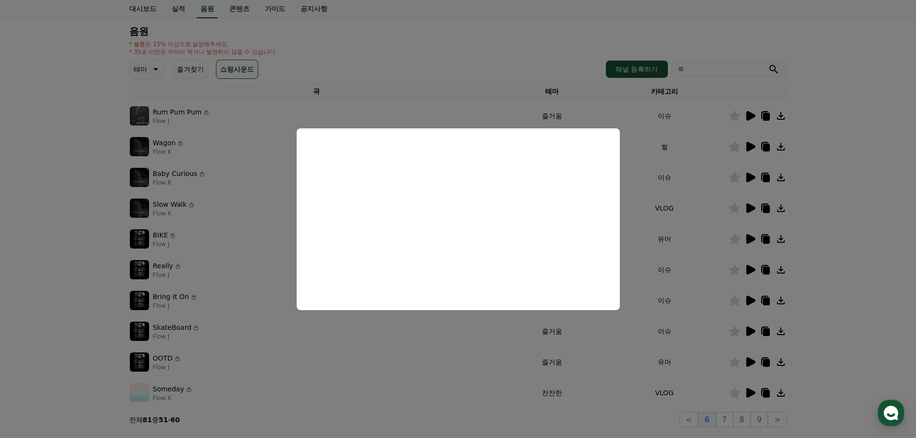
click at [726, 420] on button "close modal" at bounding box center [458, 219] width 916 height 438
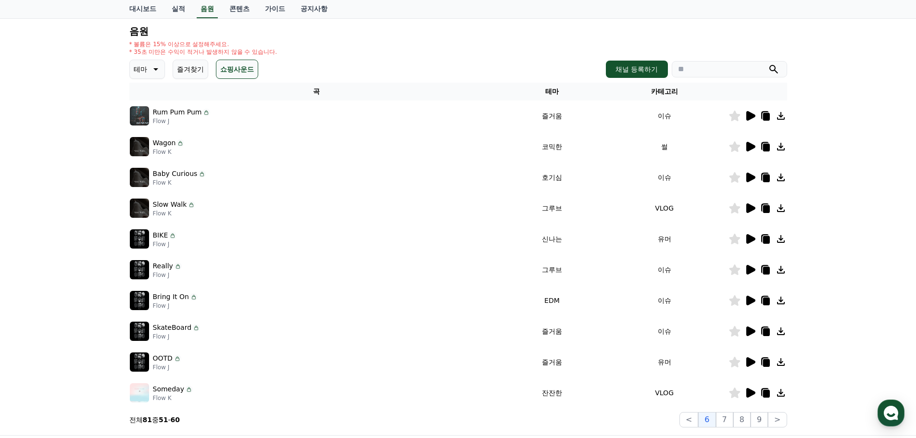
click at [726, 420] on button "7" at bounding box center [724, 419] width 17 height 15
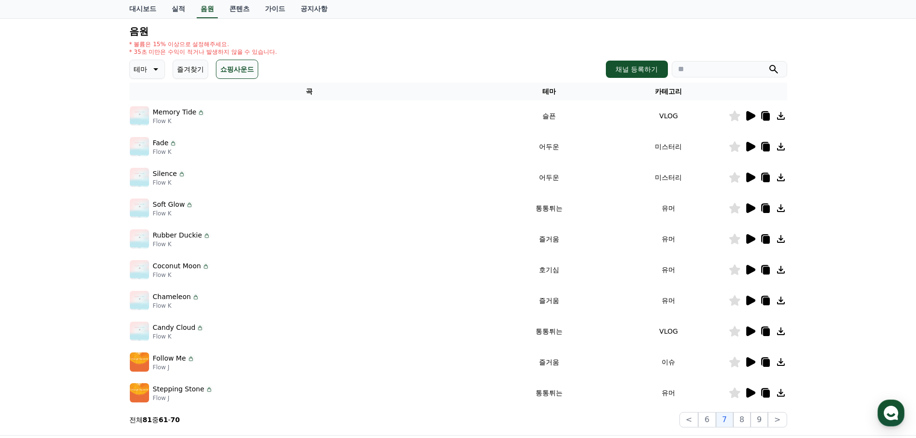
click at [753, 113] on icon at bounding box center [750, 116] width 12 height 12
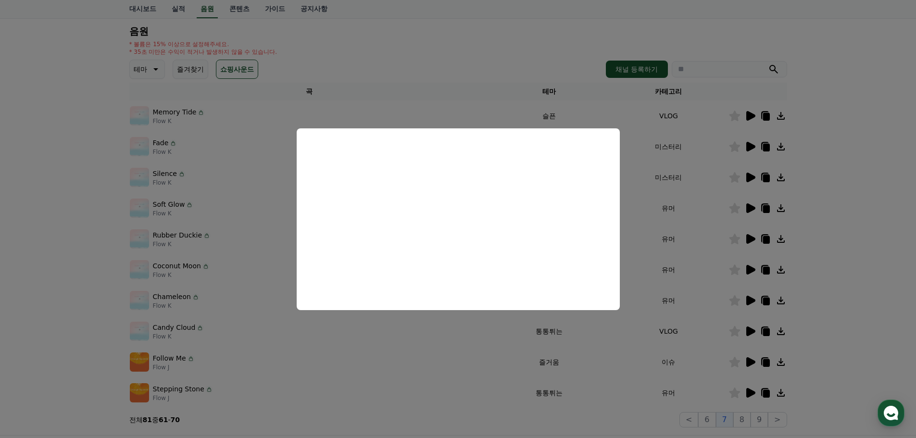
click at [752, 147] on button "close modal" at bounding box center [458, 219] width 916 height 438
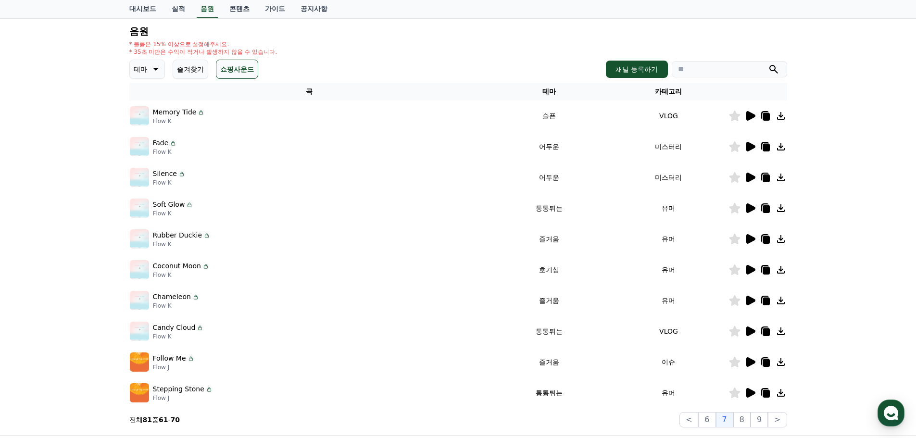
click at [752, 147] on icon at bounding box center [750, 147] width 9 height 10
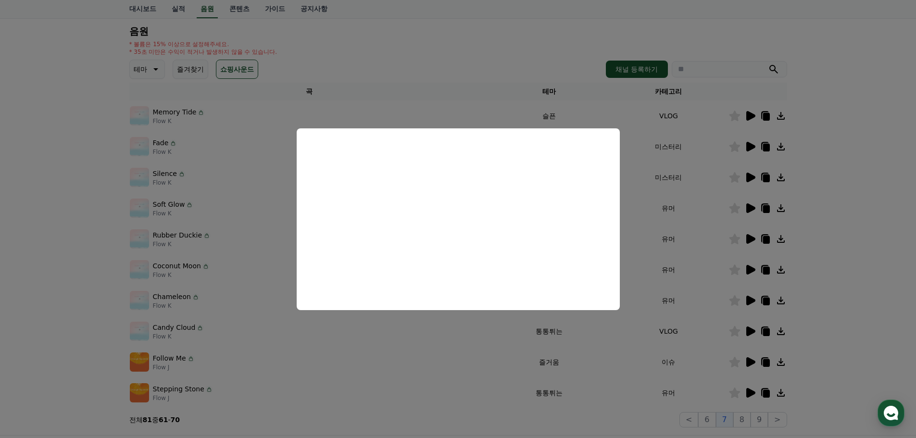
click at [752, 177] on button "close modal" at bounding box center [458, 219] width 916 height 438
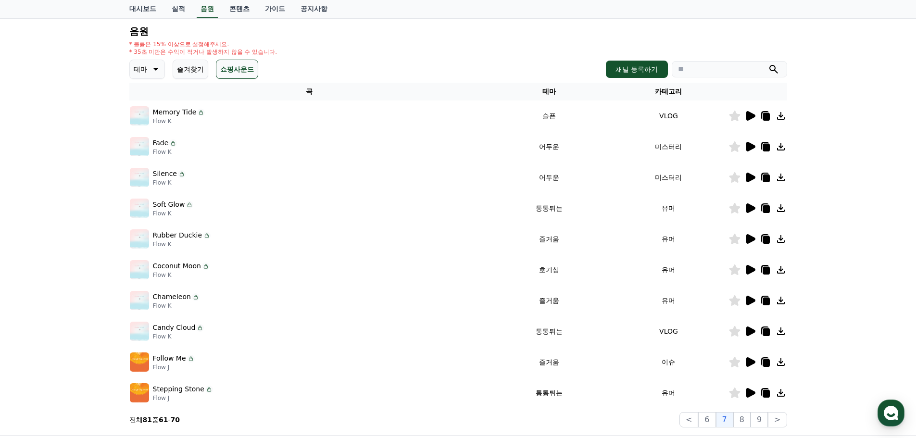
click at [752, 177] on icon at bounding box center [750, 178] width 9 height 10
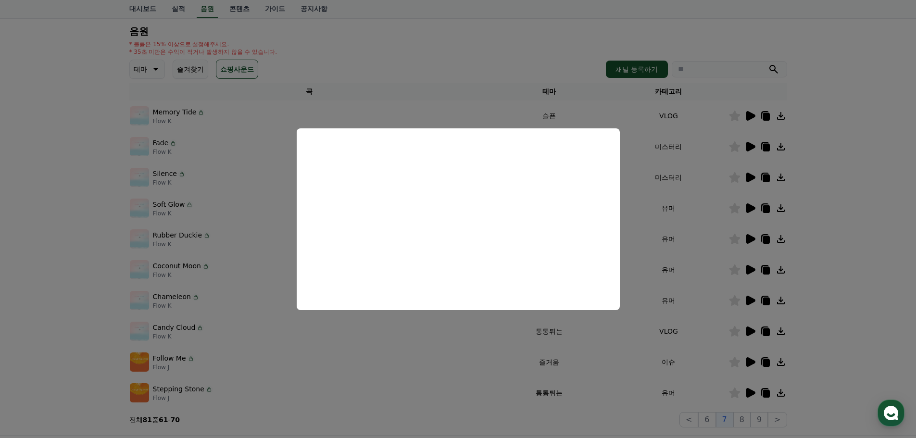
click at [734, 174] on button "close modal" at bounding box center [458, 219] width 916 height 438
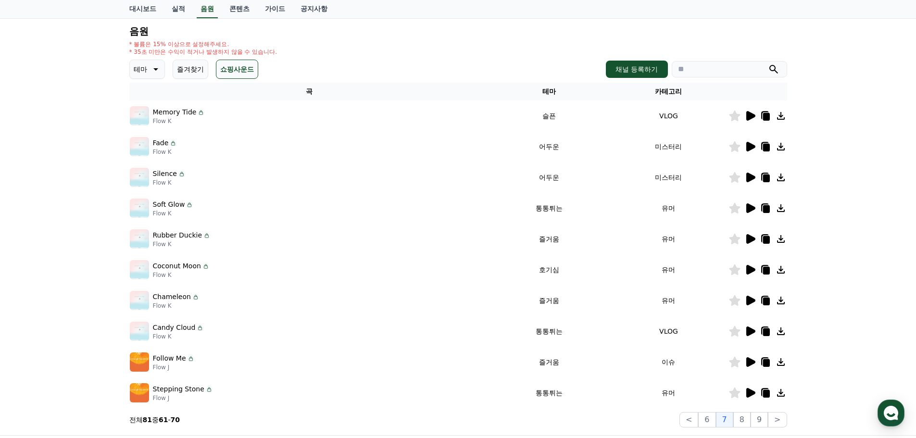
click at [749, 144] on icon at bounding box center [750, 147] width 9 height 10
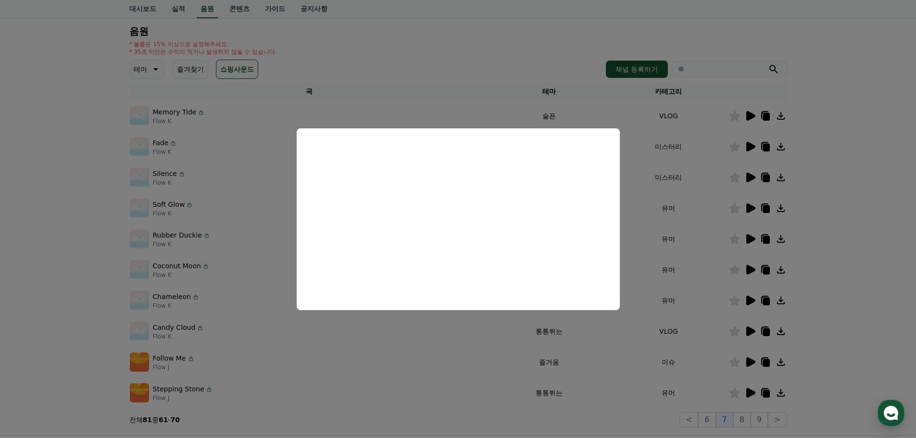
click at [750, 176] on button "close modal" at bounding box center [458, 219] width 916 height 438
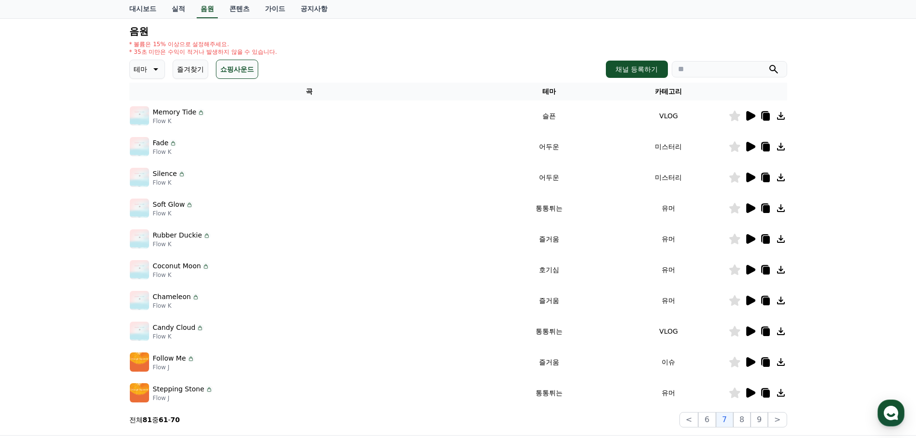
click at [735, 177] on icon at bounding box center [734, 177] width 11 height 11
click at [749, 425] on button "8" at bounding box center [741, 419] width 17 height 15
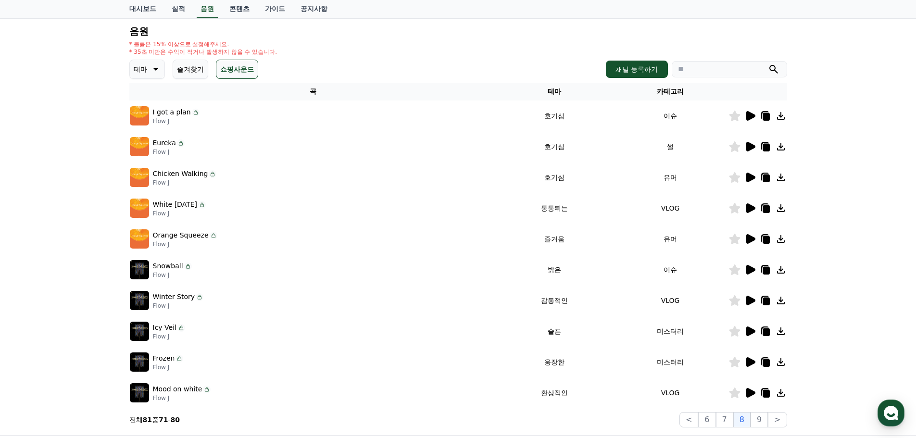
click at [746, 302] on icon at bounding box center [750, 301] width 9 height 10
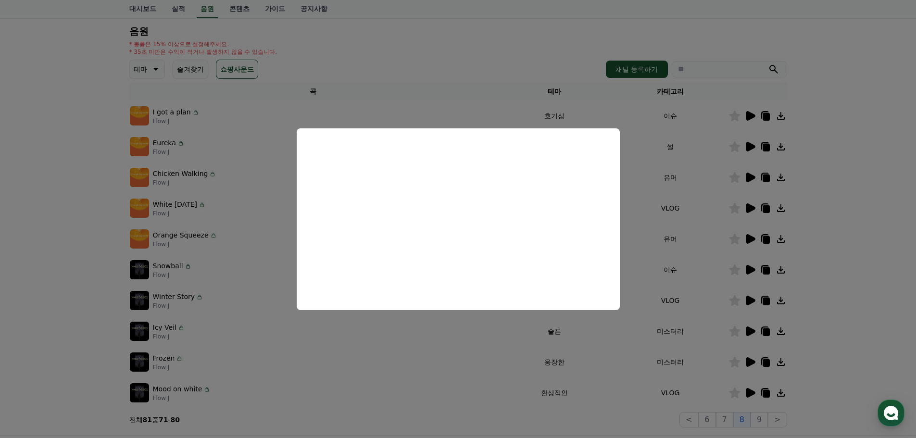
click at [750, 331] on button "close modal" at bounding box center [458, 219] width 916 height 438
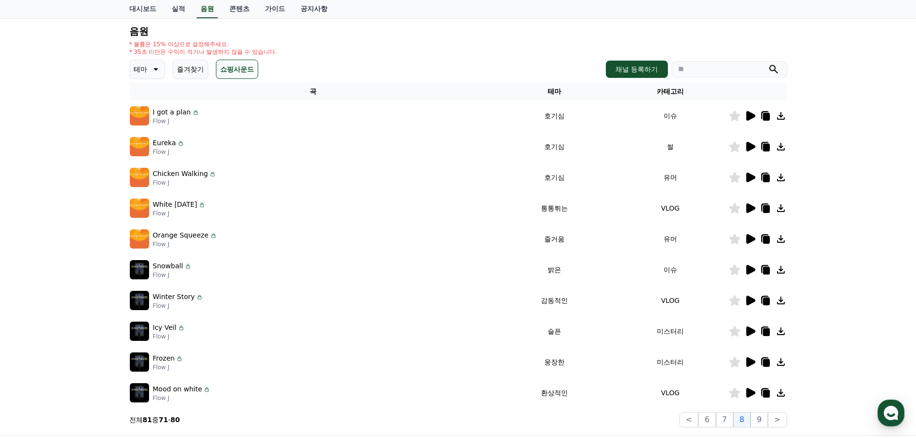
click at [750, 331] on icon at bounding box center [750, 332] width 9 height 10
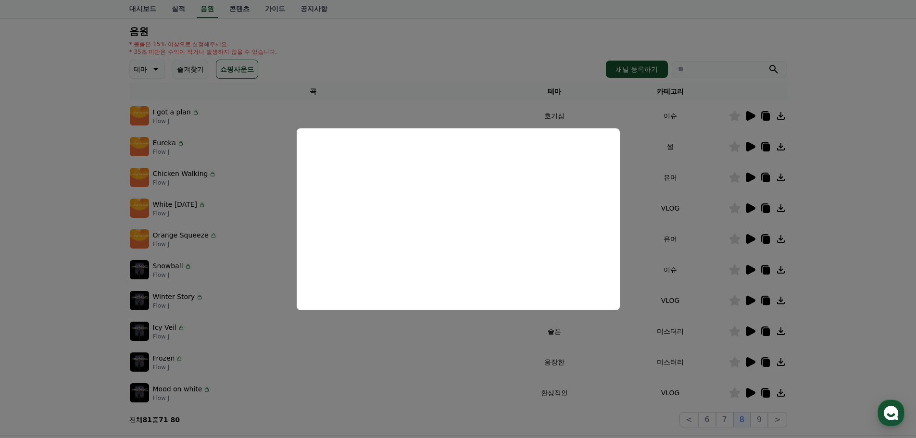
click at [849, 320] on button "close modal" at bounding box center [458, 219] width 916 height 438
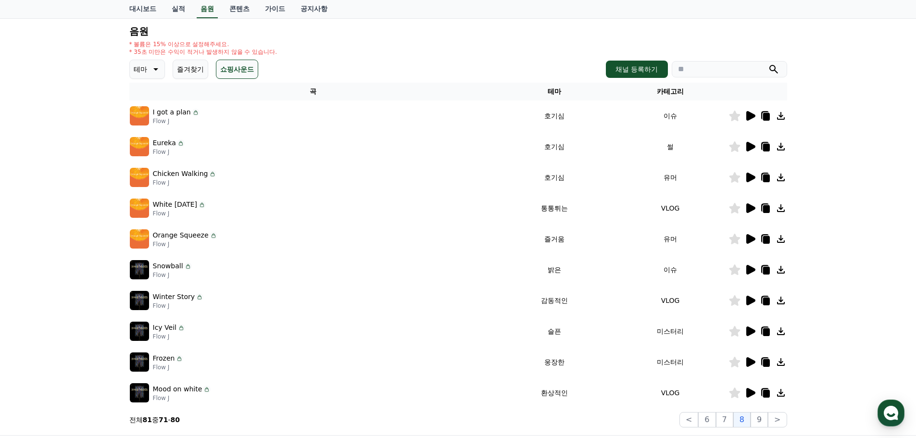
click at [752, 329] on icon at bounding box center [750, 332] width 9 height 10
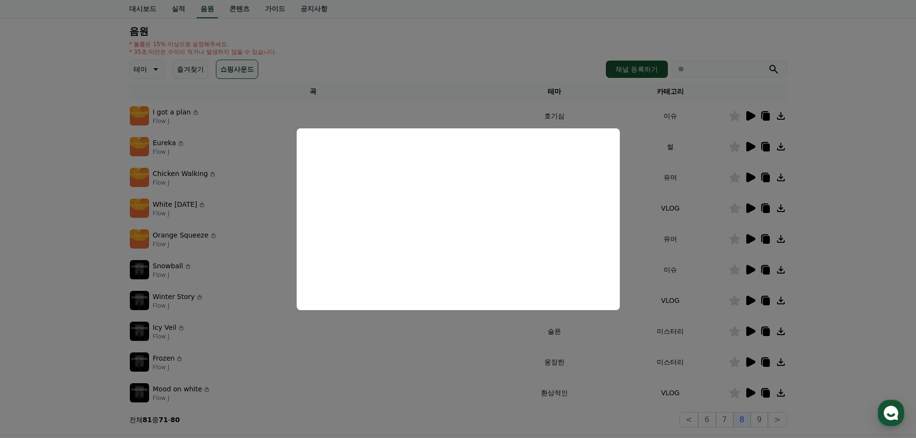
click at [748, 298] on button "close modal" at bounding box center [458, 219] width 916 height 438
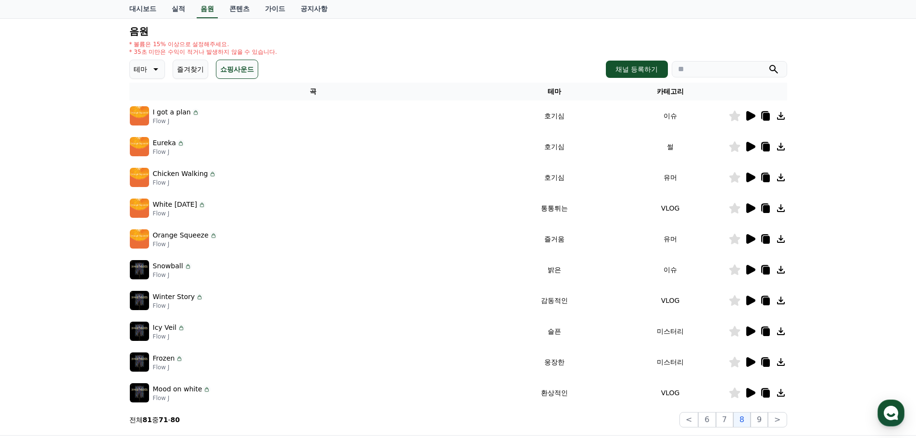
click at [748, 298] on icon at bounding box center [750, 301] width 9 height 10
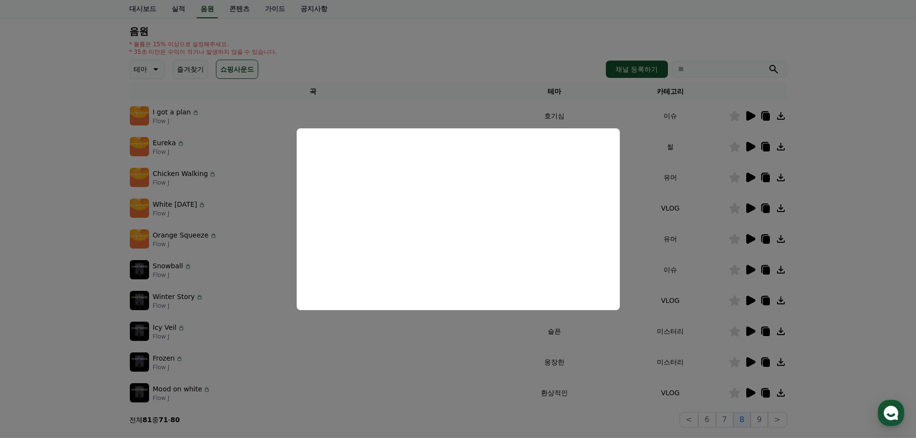
click at [766, 417] on button "close modal" at bounding box center [458, 219] width 916 height 438
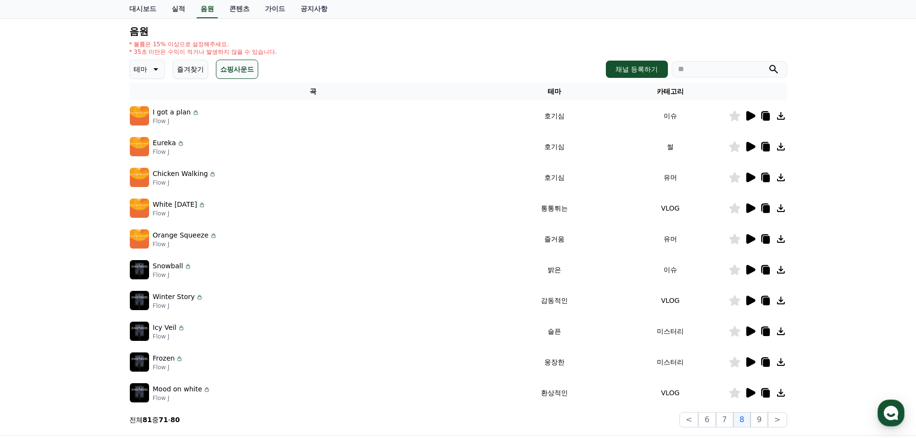
click at [766, 417] on button "9" at bounding box center [759, 419] width 17 height 15
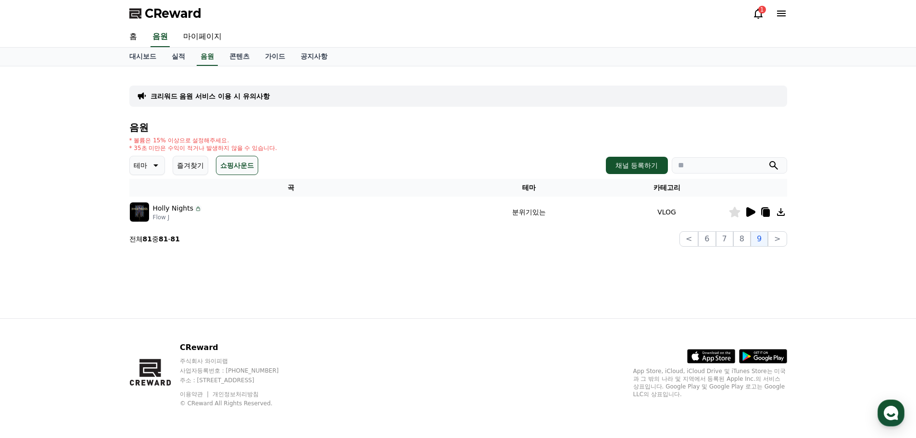
click at [750, 214] on icon at bounding box center [750, 212] width 9 height 10
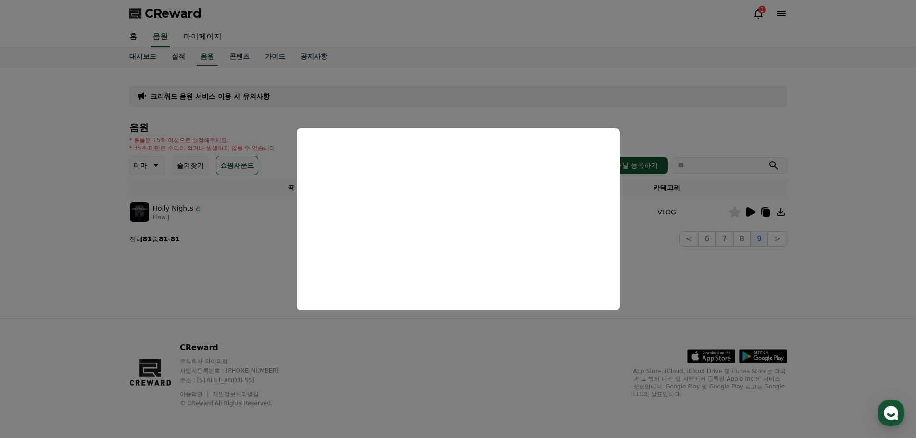
click at [200, 59] on button "close modal" at bounding box center [458, 219] width 916 height 438
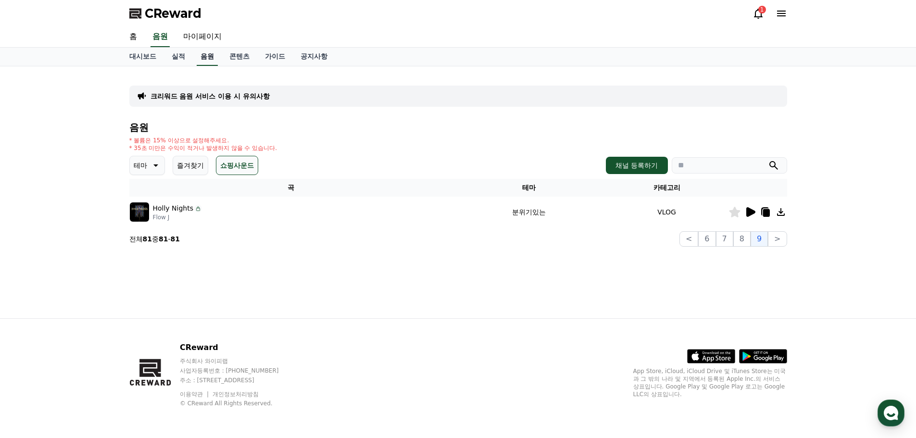
click at [207, 56] on link "음원" at bounding box center [207, 57] width 21 height 18
click at [186, 55] on link "실적" at bounding box center [178, 57] width 29 height 18
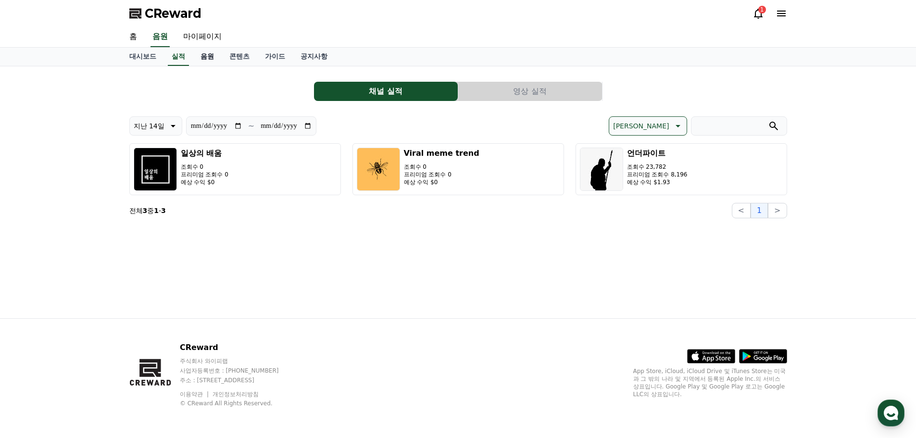
click at [204, 55] on link "음원" at bounding box center [207, 57] width 29 height 18
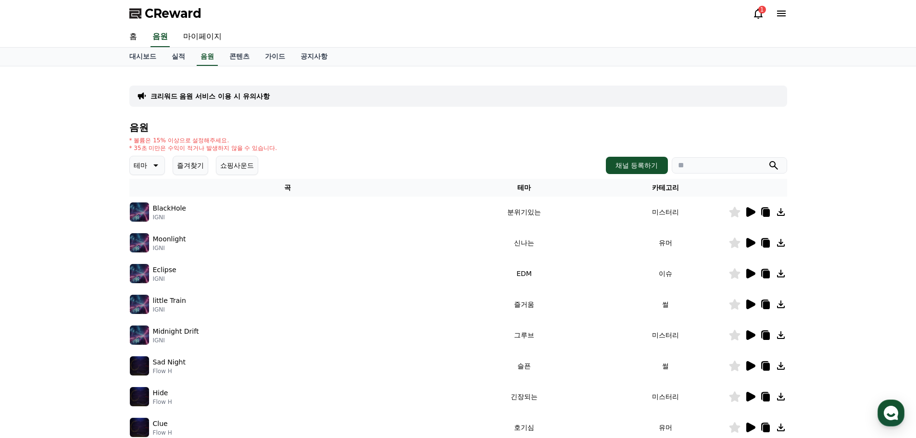
click at [251, 167] on button "쇼핑사운드" at bounding box center [237, 165] width 42 height 19
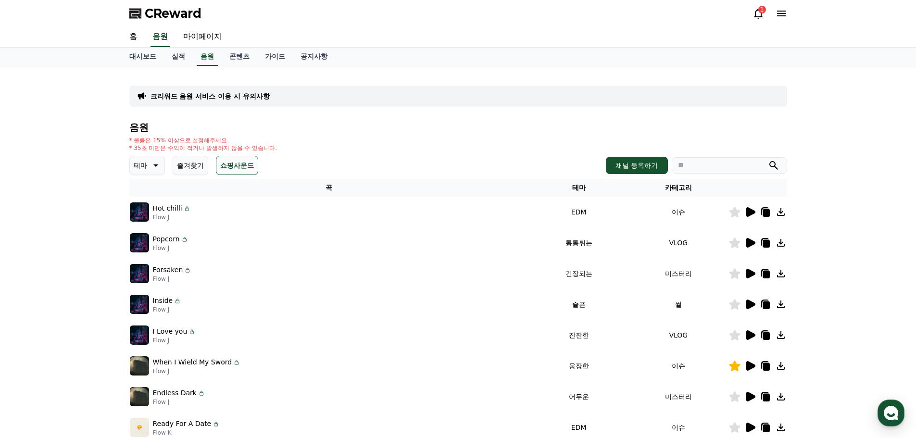
click at [744, 274] on icon at bounding box center [750, 274] width 12 height 12
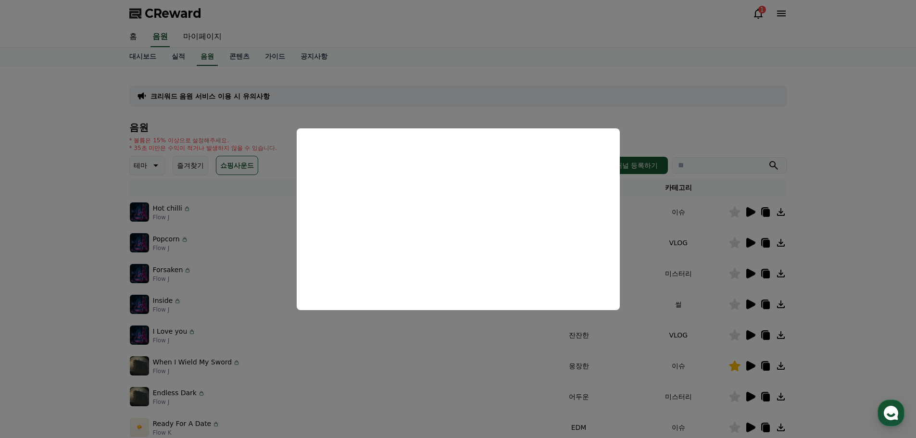
click at [842, 290] on button "close modal" at bounding box center [458, 219] width 916 height 438
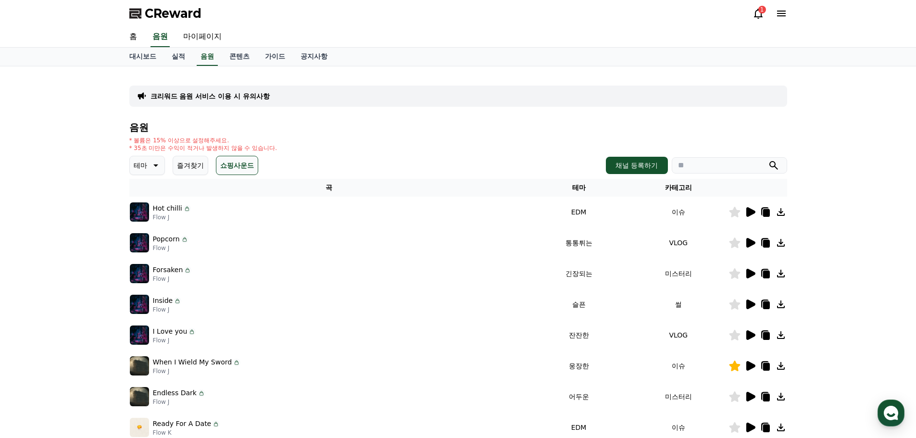
click at [749, 307] on icon at bounding box center [750, 305] width 9 height 10
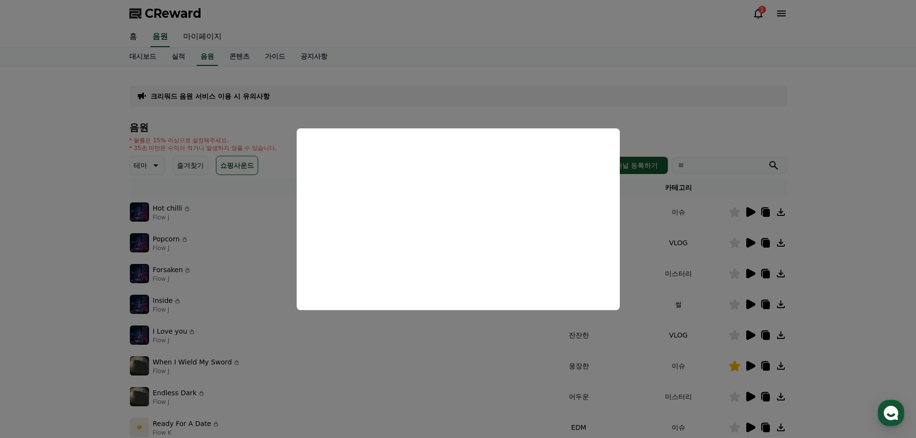
click at [849, 269] on button "close modal" at bounding box center [458, 219] width 916 height 438
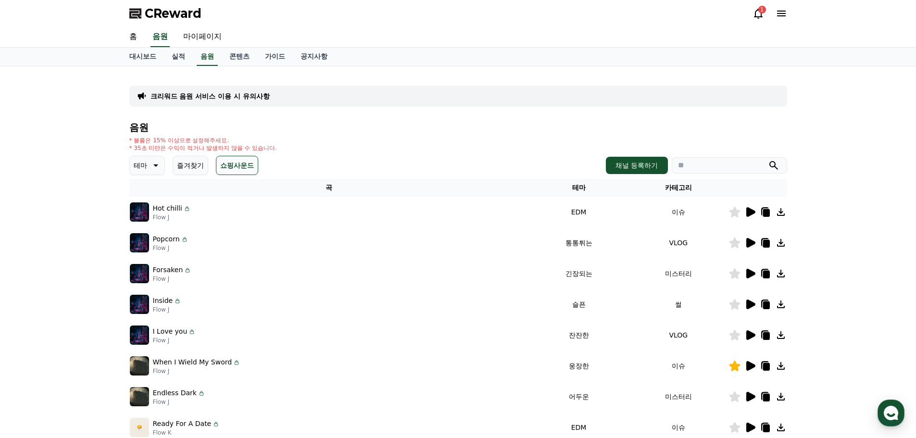
click at [736, 277] on icon at bounding box center [734, 273] width 11 height 11
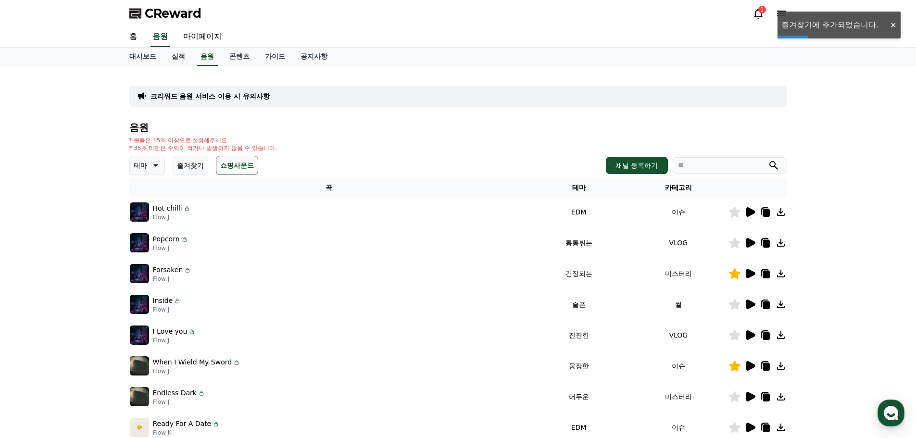
click at [753, 274] on icon at bounding box center [750, 274] width 9 height 10
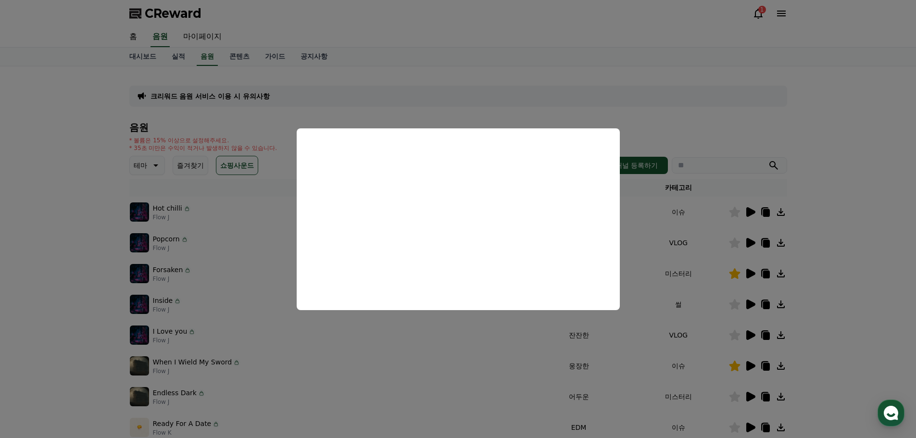
click at [751, 305] on button "close modal" at bounding box center [458, 219] width 916 height 438
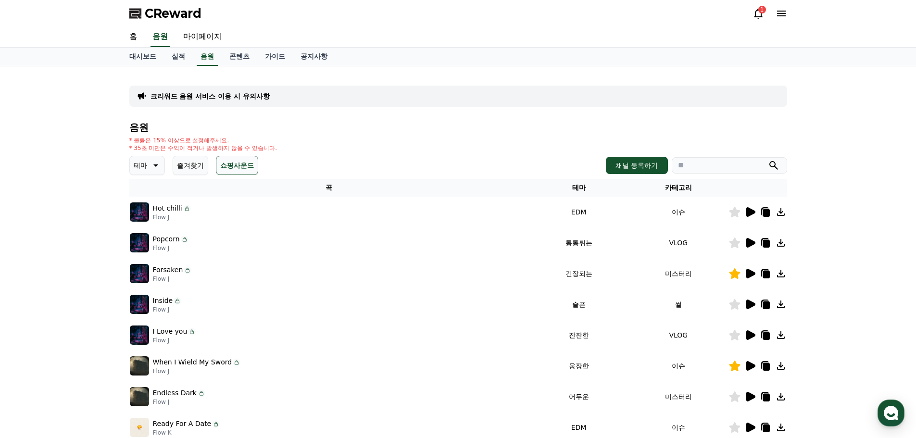
click at [751, 305] on icon at bounding box center [750, 305] width 9 height 10
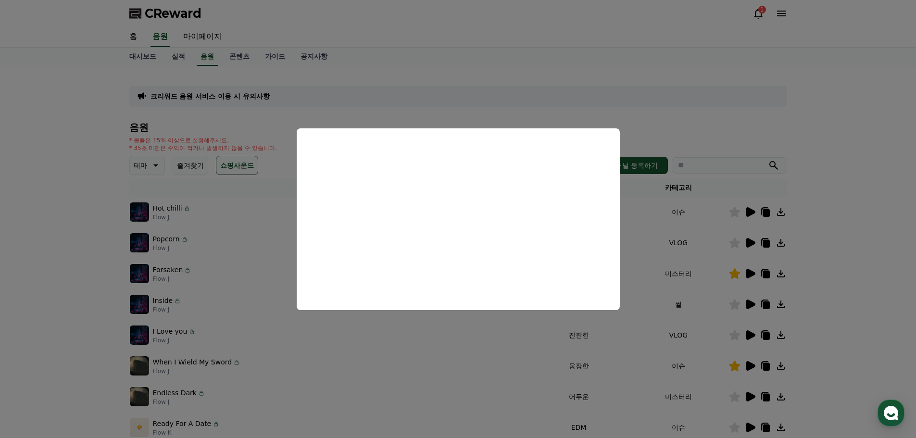
click at [734, 305] on button "close modal" at bounding box center [458, 219] width 916 height 438
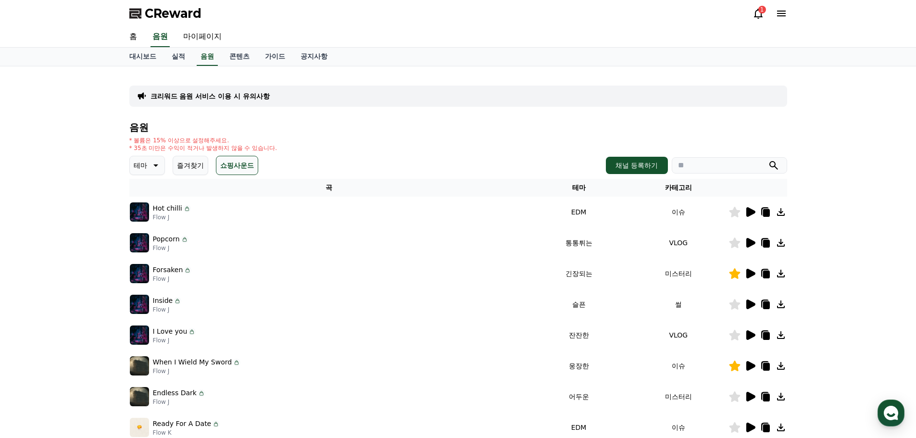
click at [741, 306] on div at bounding box center [758, 305] width 58 height 12
click at [735, 305] on icon at bounding box center [734, 304] width 11 height 11
click at [749, 302] on icon at bounding box center [750, 305] width 9 height 10
